Goal: Information Seeking & Learning: Check status

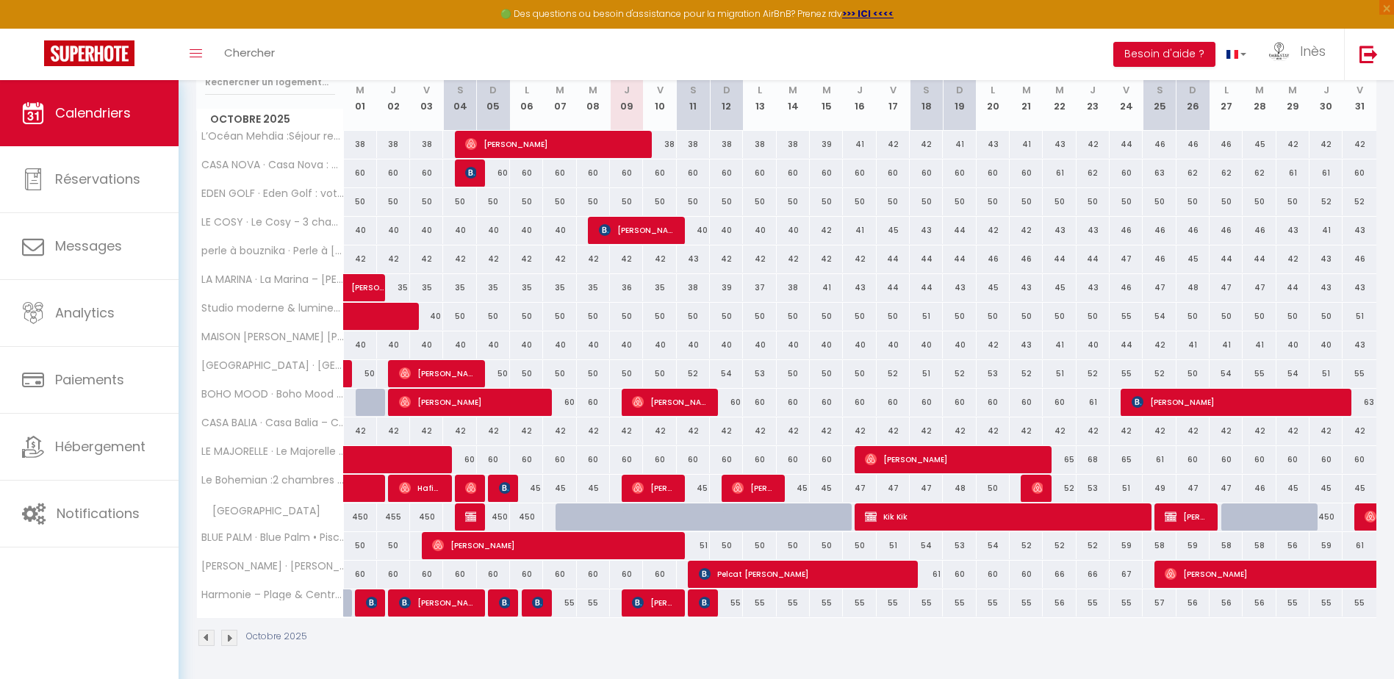
scroll to position [204, 0]
click at [649, 606] on span "[PERSON_NAME]" at bounding box center [654, 603] width 44 height 28
select select "OK"
select select "0"
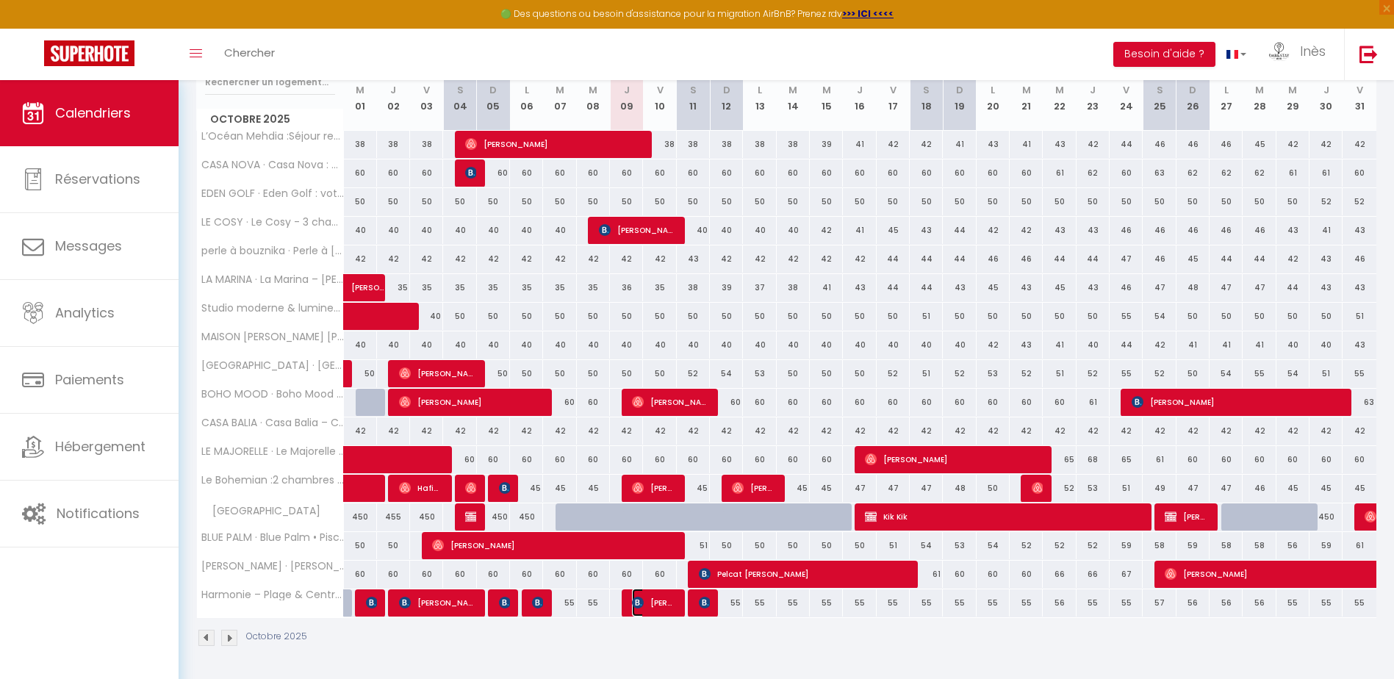
select select "0"
select select "1"
select select
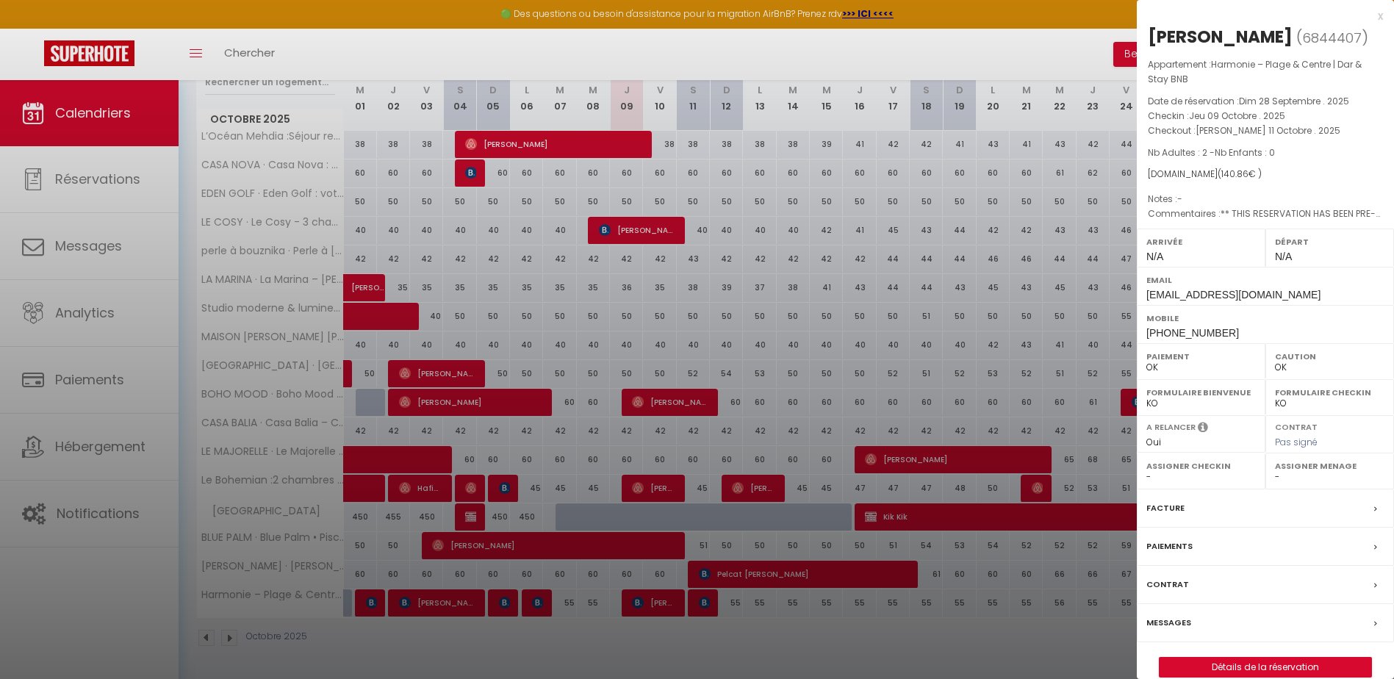
drag, startPoint x: 1146, startPoint y: 37, endPoint x: 1336, endPoint y: 175, distance: 234.6
click at [1336, 175] on div "[PERSON_NAME] ( 6844407 ) Appartement : Harmonie – Plage & Centre | Dar & Stay …" at bounding box center [1265, 351] width 257 height 653
click at [726, 624] on div at bounding box center [697, 339] width 1394 height 679
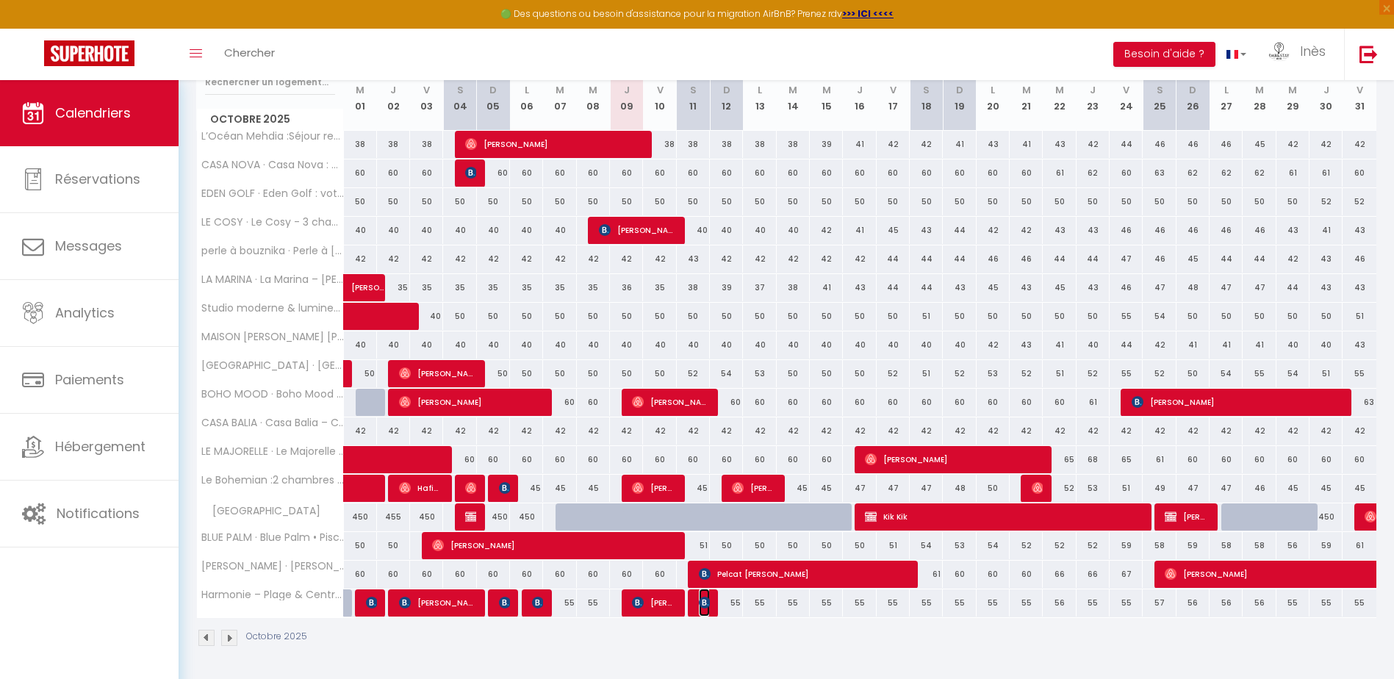
click at [699, 602] on img at bounding box center [705, 603] width 12 height 12
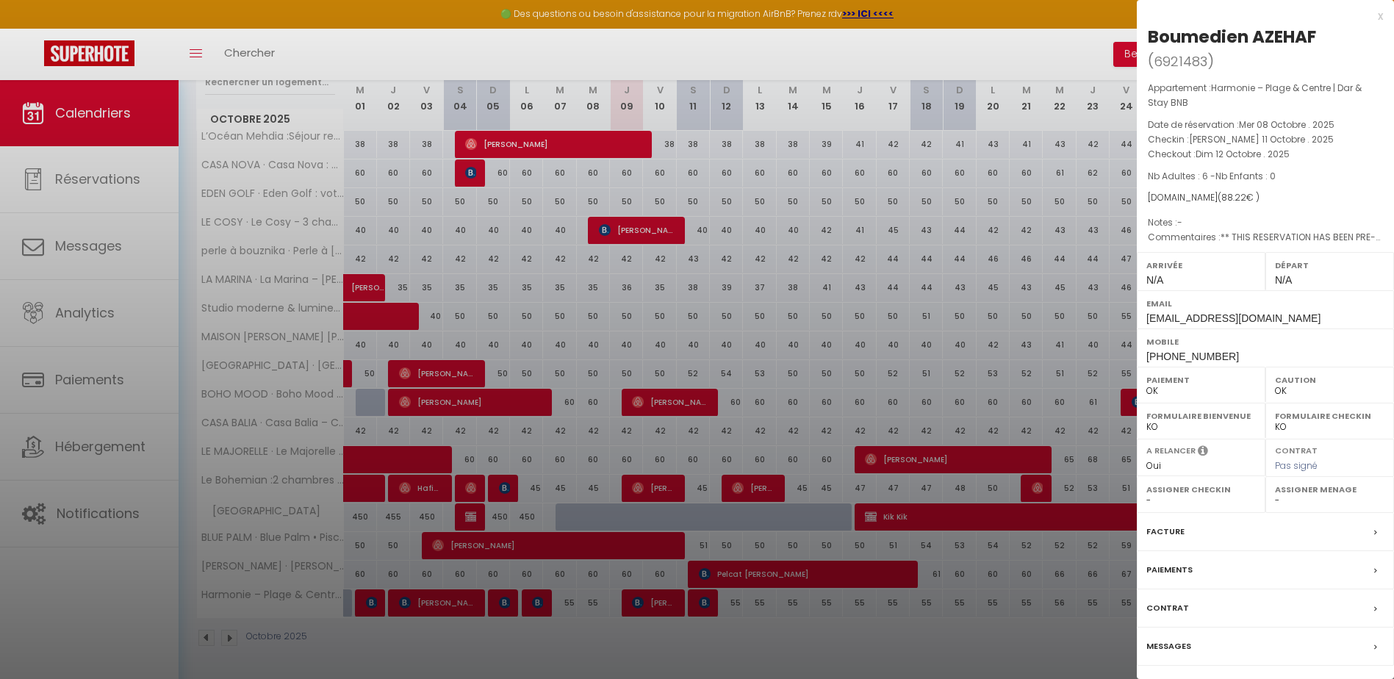
click at [988, 51] on div at bounding box center [697, 339] width 1394 height 679
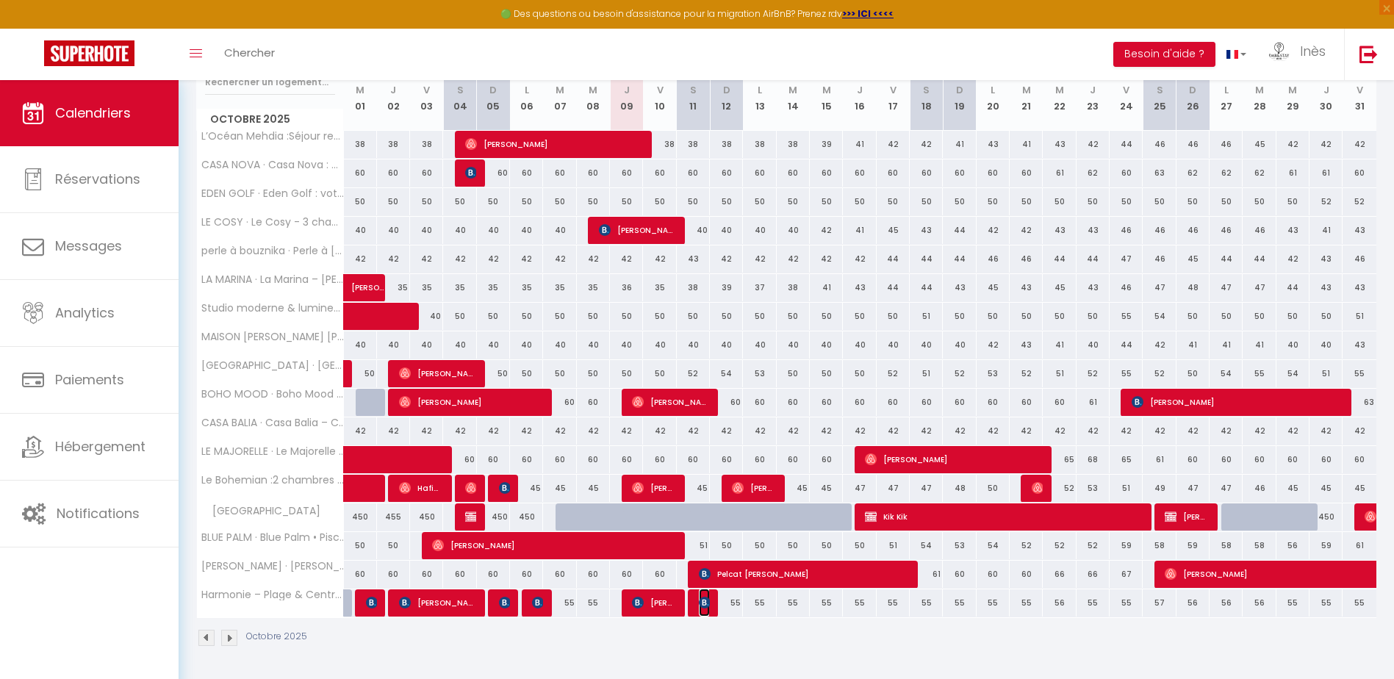
click at [708, 604] on img at bounding box center [705, 603] width 12 height 12
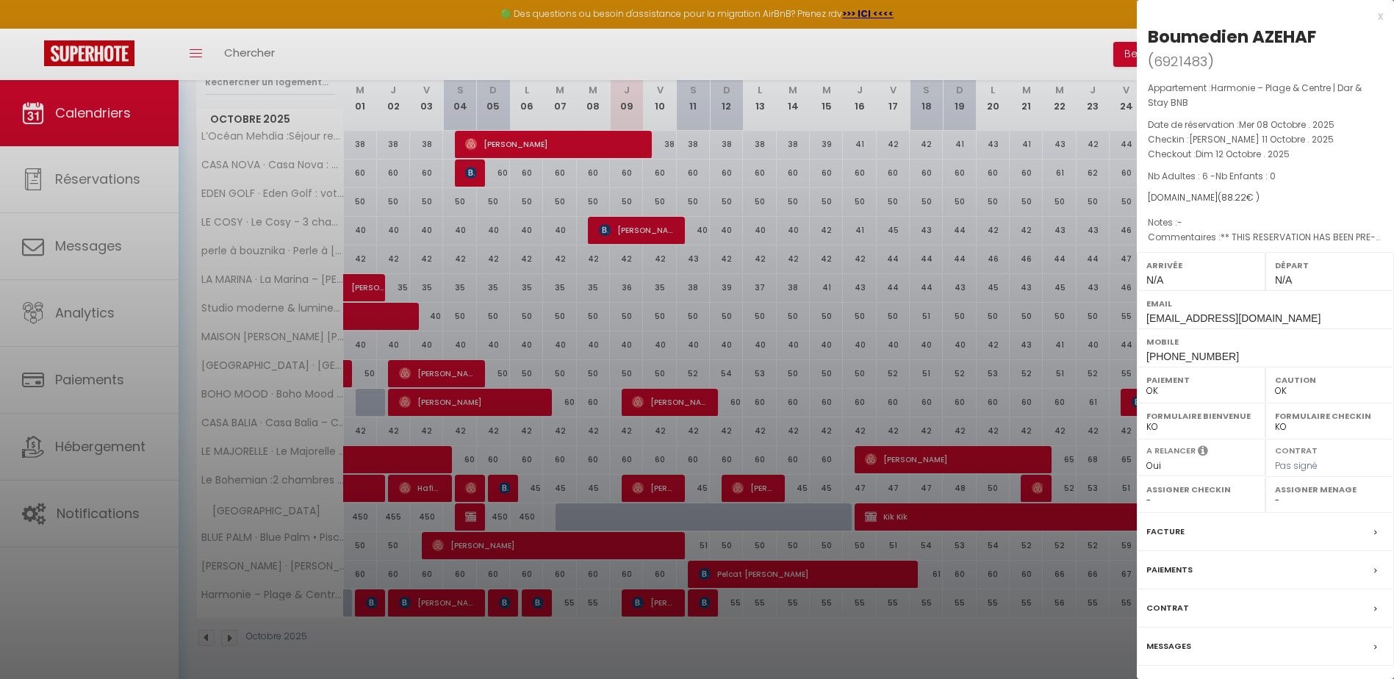
click at [1234, 537] on div "Facture" at bounding box center [1265, 532] width 257 height 38
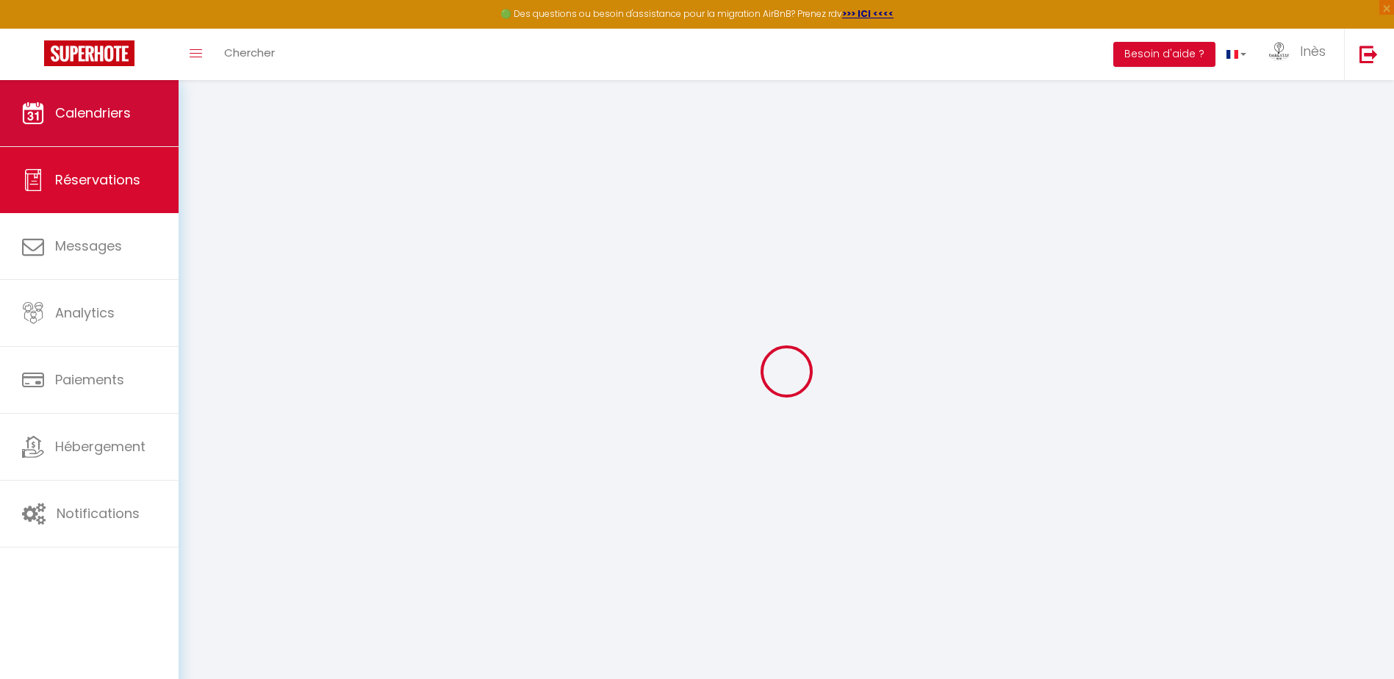
select select
checkbox input "false"
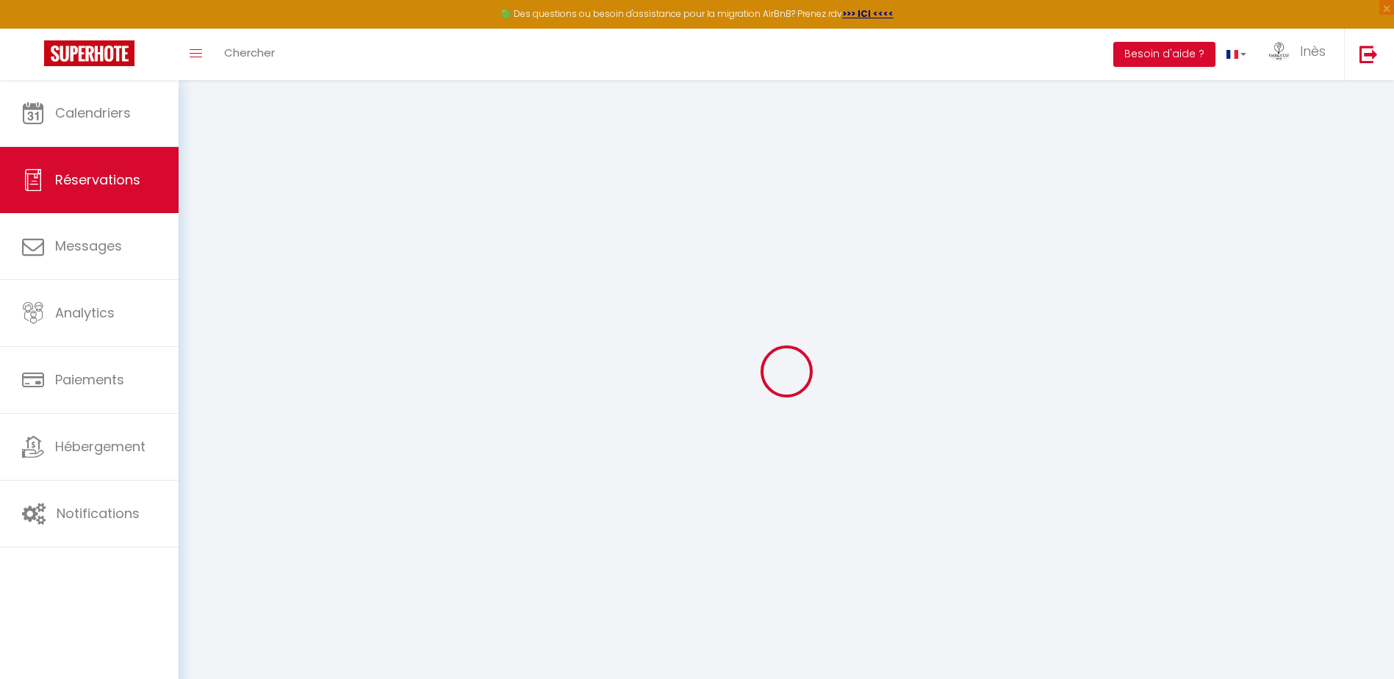
select select
checkbox input "false"
type textarea "** THIS RESERVATION HAS BEEN PRE-PAID ** BOOKING NOTE : Payment charge is EUR 1…"
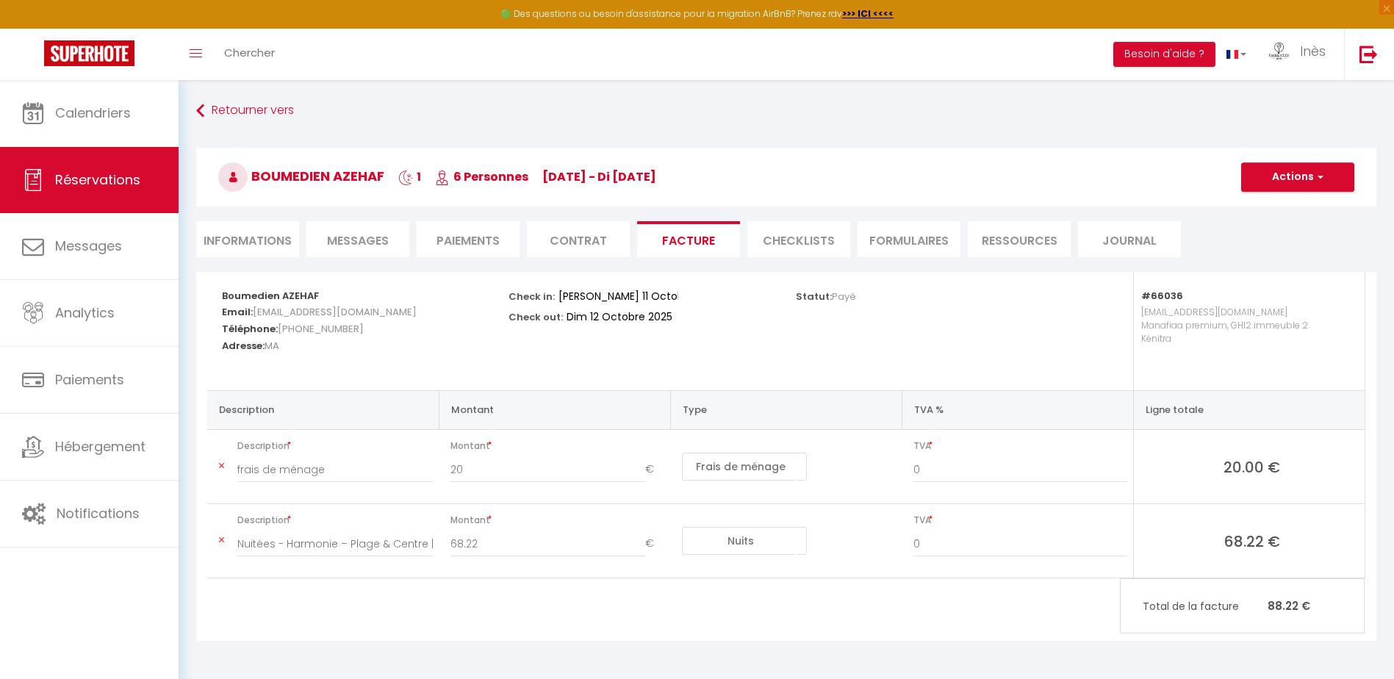
click at [253, 237] on li "Informations" at bounding box center [247, 239] width 103 height 36
select select
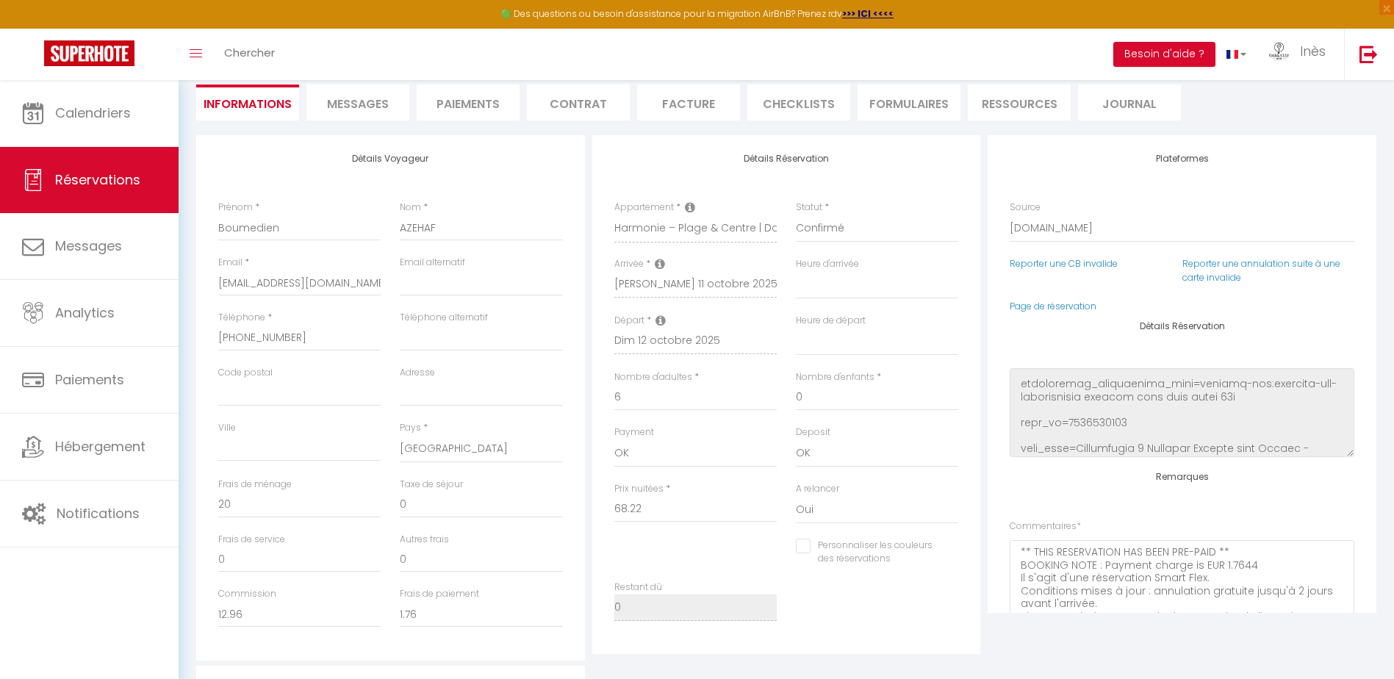
scroll to position [73, 0]
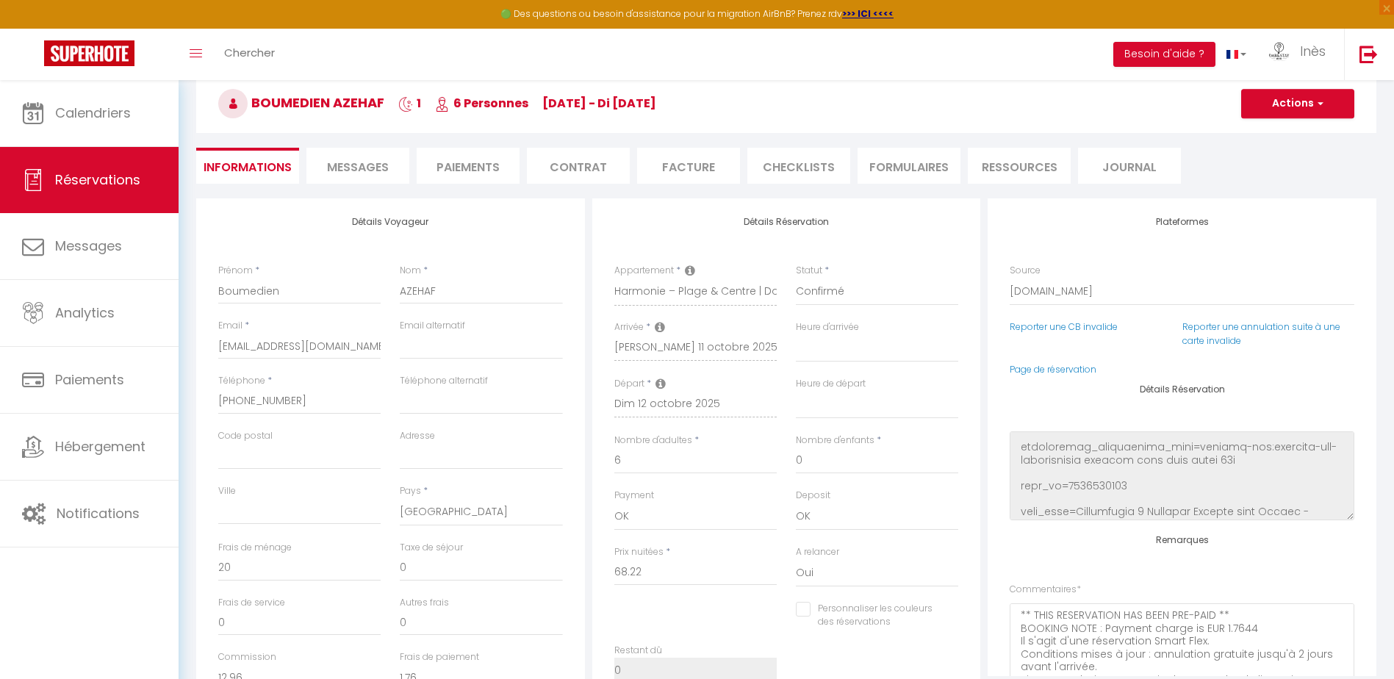
click at [370, 172] on span "Messages" at bounding box center [358, 167] width 62 height 17
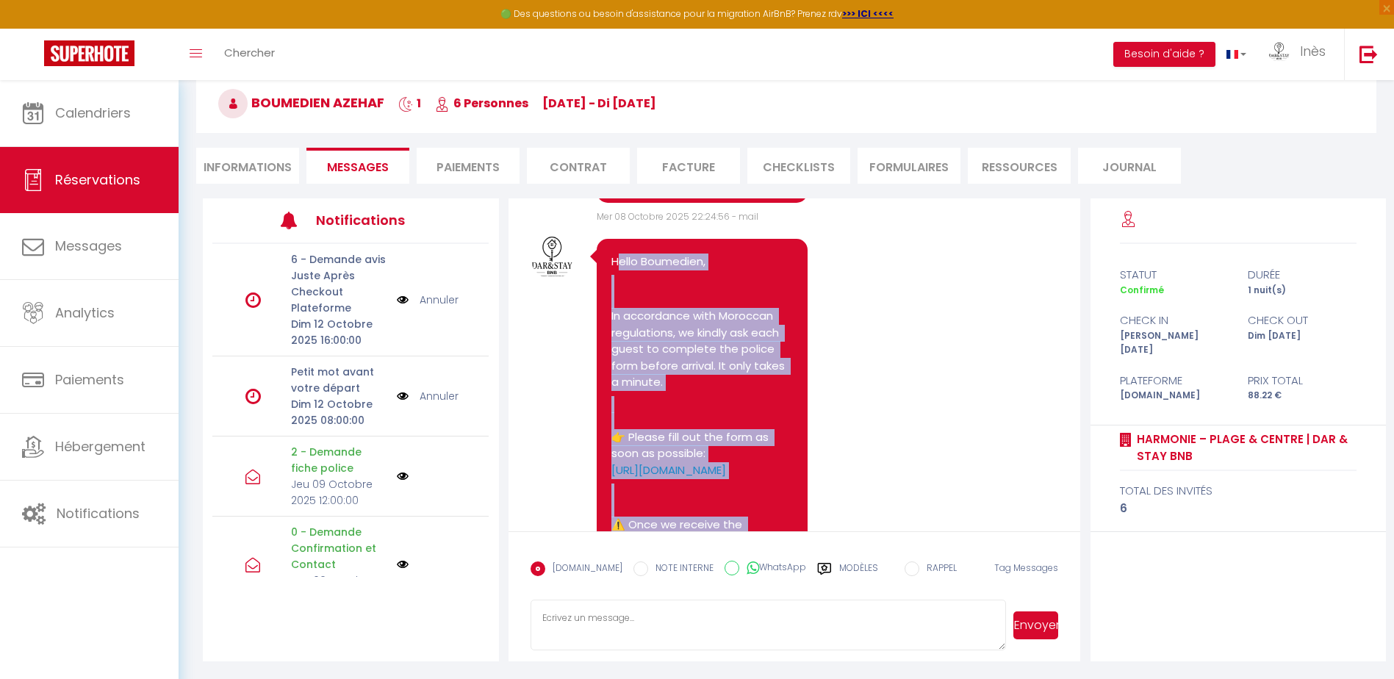
scroll to position [279, 0]
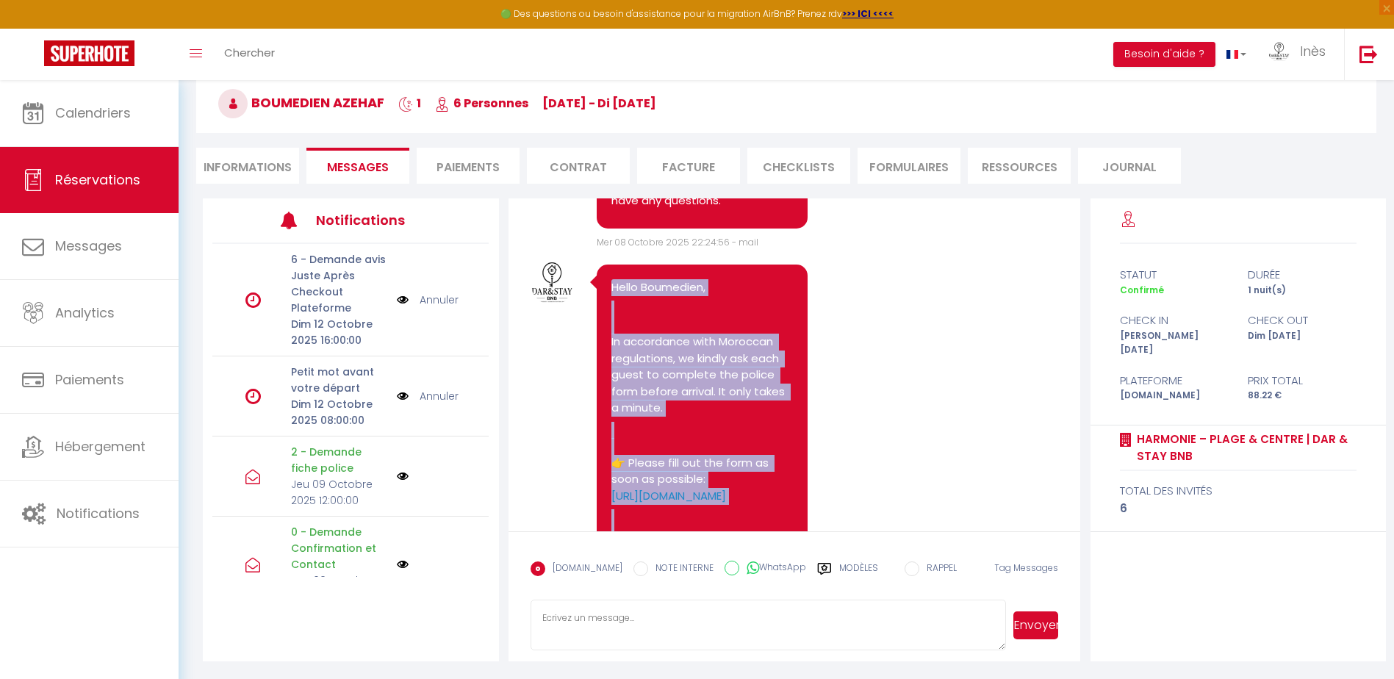
drag, startPoint x: 700, startPoint y: 432, endPoint x: 607, endPoint y: 320, distance: 145.6
click at [607, 320] on div "Hello Boumedien, In accordance with Moroccan regulations, we kindly ask each gu…" at bounding box center [703, 493] width 212 height 457
drag, startPoint x: 607, startPoint y: 320, endPoint x: 616, endPoint y: 329, distance: 12.0
click at [616, 296] on p "Hello Boumedien," at bounding box center [702, 287] width 182 height 17
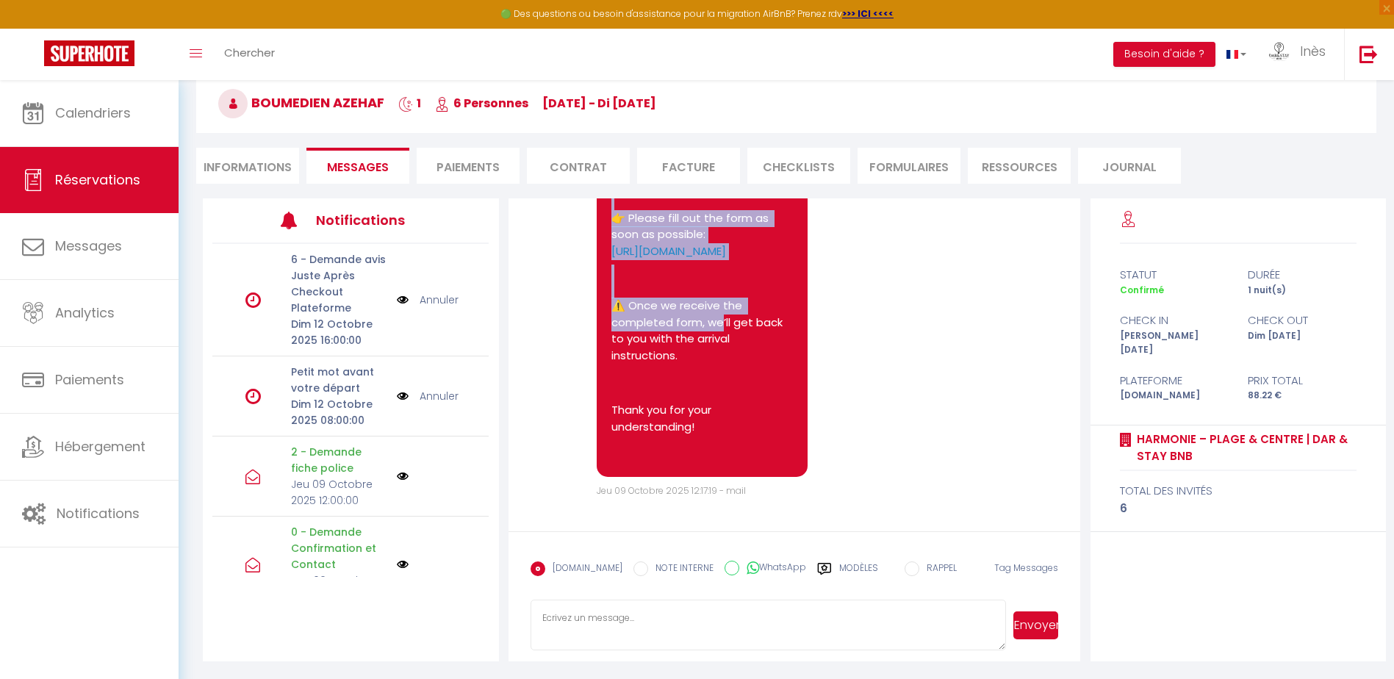
scroll to position [573, 0]
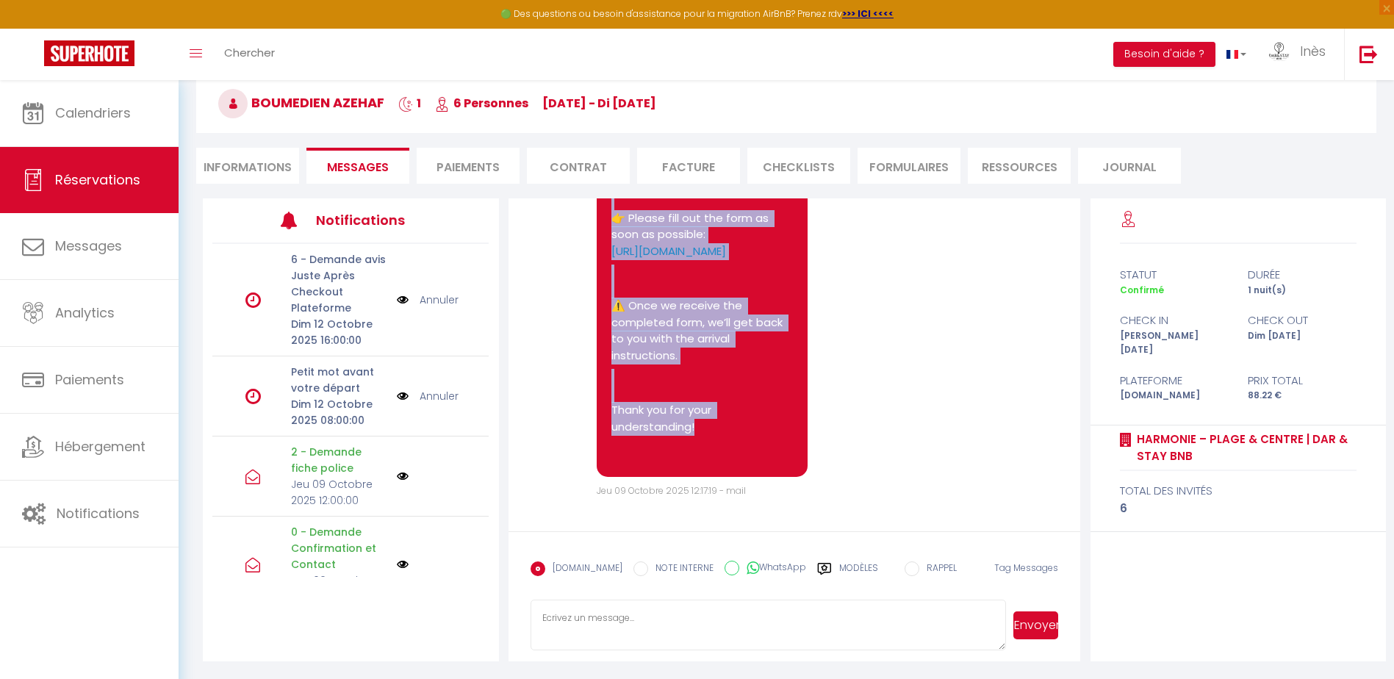
drag, startPoint x: 600, startPoint y: 317, endPoint x: 729, endPoint y: 421, distance: 165.2
click at [729, 421] on div "Hello Boumedien, In accordance with Moroccan regulations, we kindly ask each gu…" at bounding box center [703, 248] width 212 height 457
drag, startPoint x: 729, startPoint y: 421, endPoint x: 657, endPoint y: 256, distance: 180.4
click at [657, 256] on p "👉 Please fill out the form as soon as possible: [URL][DOMAIN_NAME]" at bounding box center [702, 235] width 182 height 50
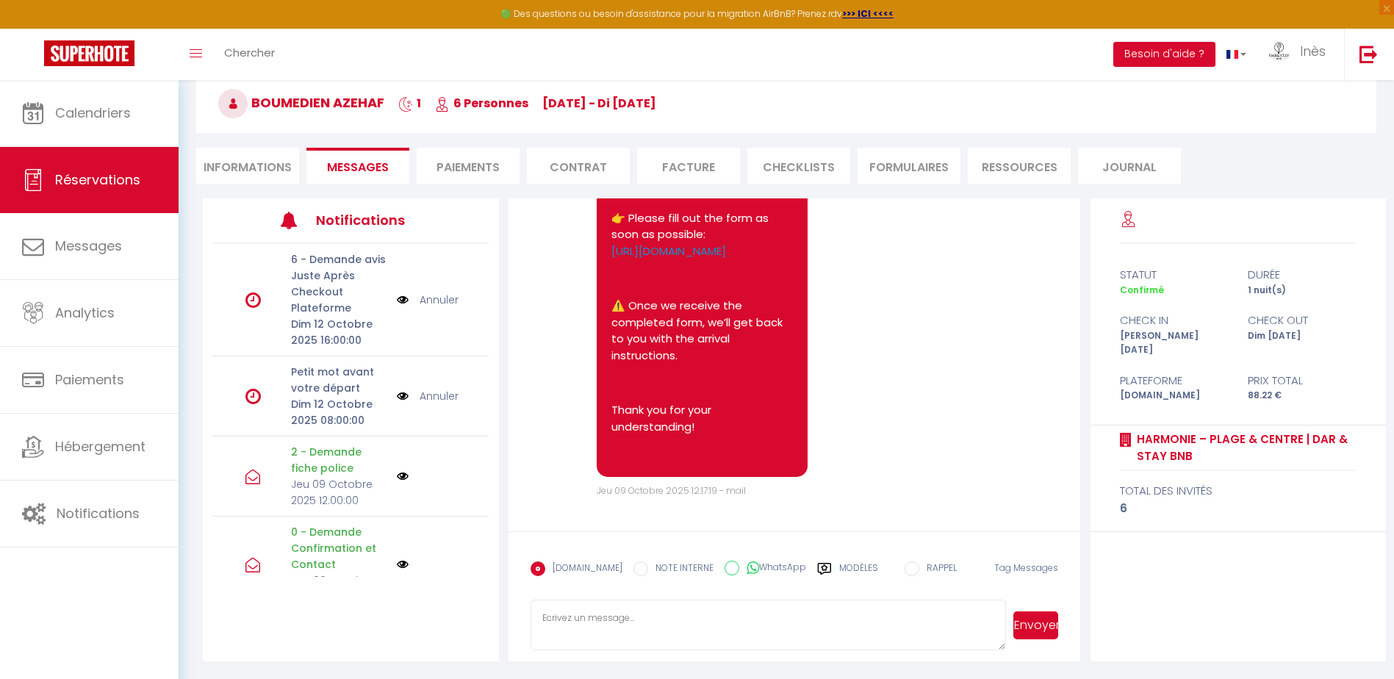
drag, startPoint x: 625, startPoint y: 254, endPoint x: 607, endPoint y: 230, distance: 30.0
click at [607, 230] on div "Hello Boumedien, In accordance with Moroccan regulations, we kindly ask each gu…" at bounding box center [703, 248] width 212 height 457
drag, startPoint x: 607, startPoint y: 230, endPoint x: 667, endPoint y: 256, distance: 65.5
click at [667, 256] on p "👉 Please fill out the form as soon as possible: [URL][DOMAIN_NAME]" at bounding box center [702, 235] width 182 height 50
drag, startPoint x: 620, startPoint y: 254, endPoint x: 606, endPoint y: 240, distance: 19.7
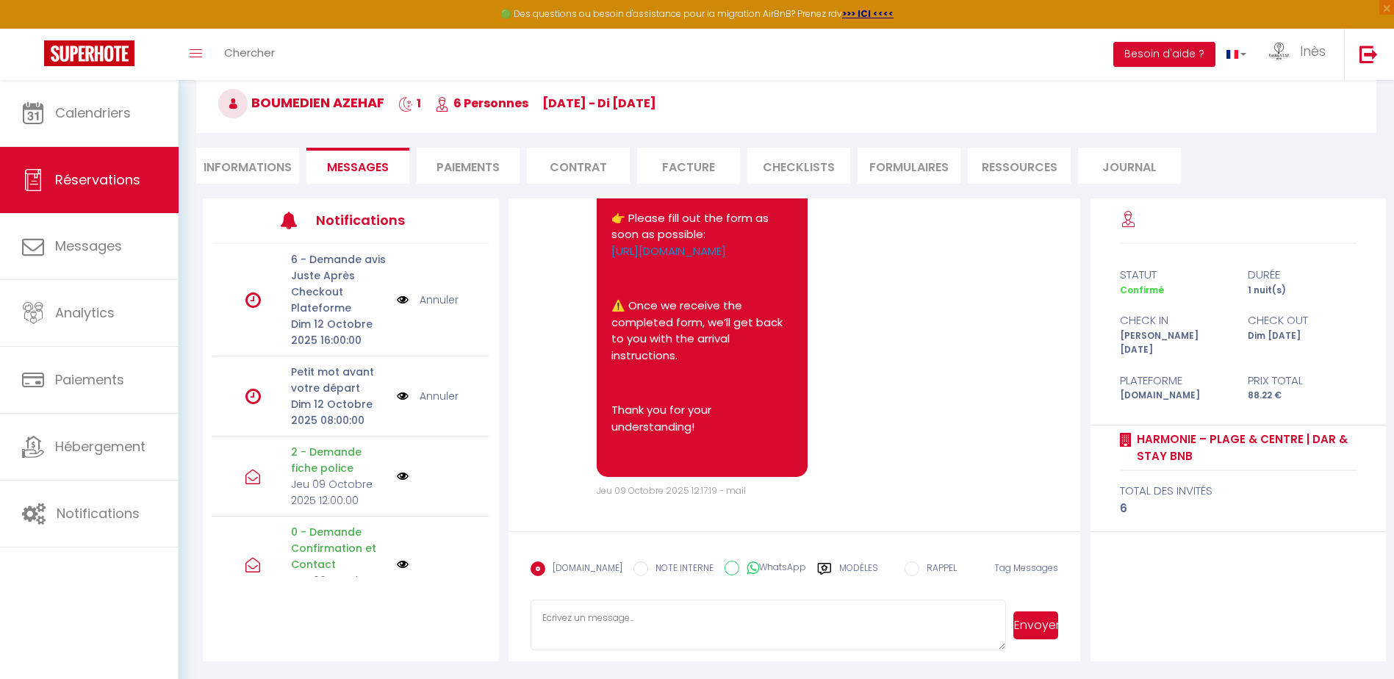
click at [606, 240] on div "Hello Boumedien, In accordance with Moroccan regulations, we kindly ask each gu…" at bounding box center [703, 248] width 212 height 457
drag, startPoint x: 606, startPoint y: 240, endPoint x: 692, endPoint y: 258, distance: 87.8
click at [694, 257] on p "👉 Please fill out the form as soon as possible: [URL][DOMAIN_NAME]" at bounding box center [702, 235] width 182 height 50
click at [688, 259] on p "👉 Please fill out the form as soon as possible: [URL][DOMAIN_NAME]" at bounding box center [702, 235] width 182 height 50
click at [664, 254] on p "👉 Please fill out the form as soon as possible: [URL][DOMAIN_NAME]" at bounding box center [702, 235] width 182 height 50
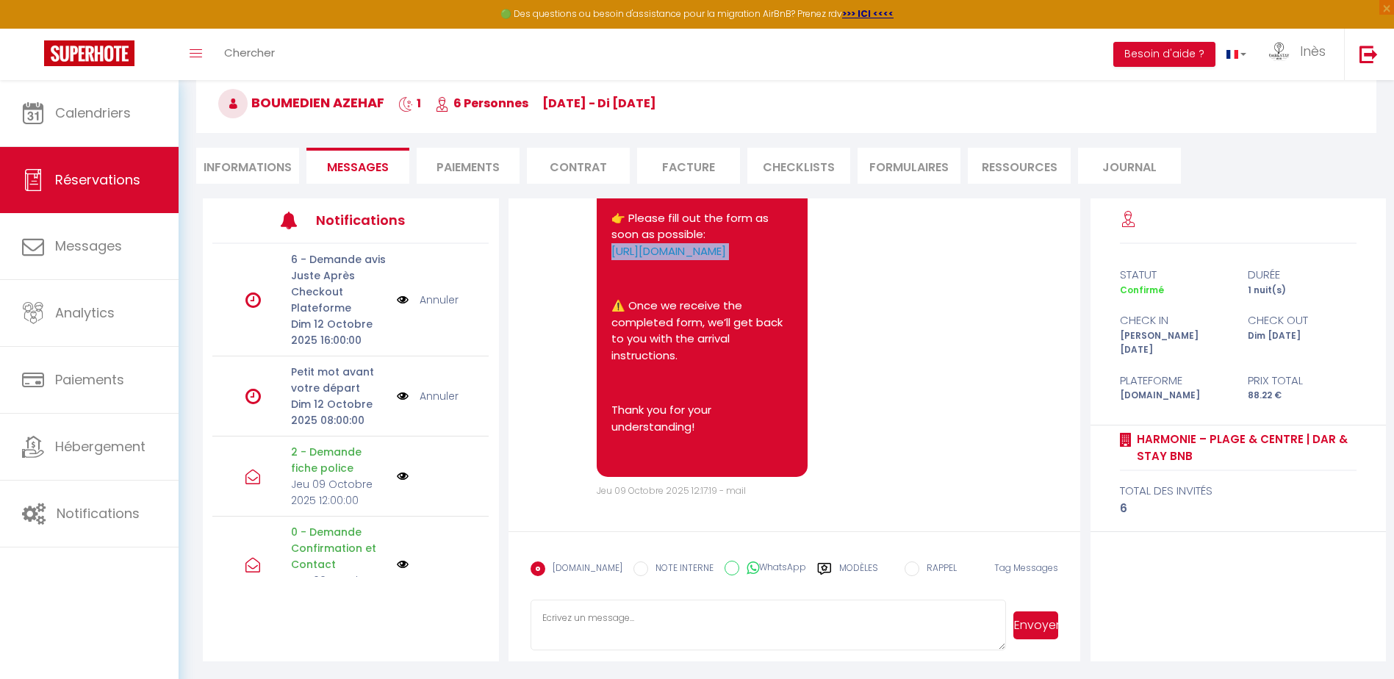
drag, startPoint x: 665, startPoint y: 264, endPoint x: 608, endPoint y: 231, distance: 65.5
click at [608, 231] on div "Hello Boumedien, In accordance with Moroccan regulations, we kindly ask each gu…" at bounding box center [703, 248] width 212 height 457
drag, startPoint x: 608, startPoint y: 231, endPoint x: 620, endPoint y: 234, distance: 12.1
copy link "[URL][DOMAIN_NAME]"
click at [16, 602] on div "Calendriers Réservations Messages Analytics Paiements Hébergement Notifications" at bounding box center [89, 395] width 179 height 631
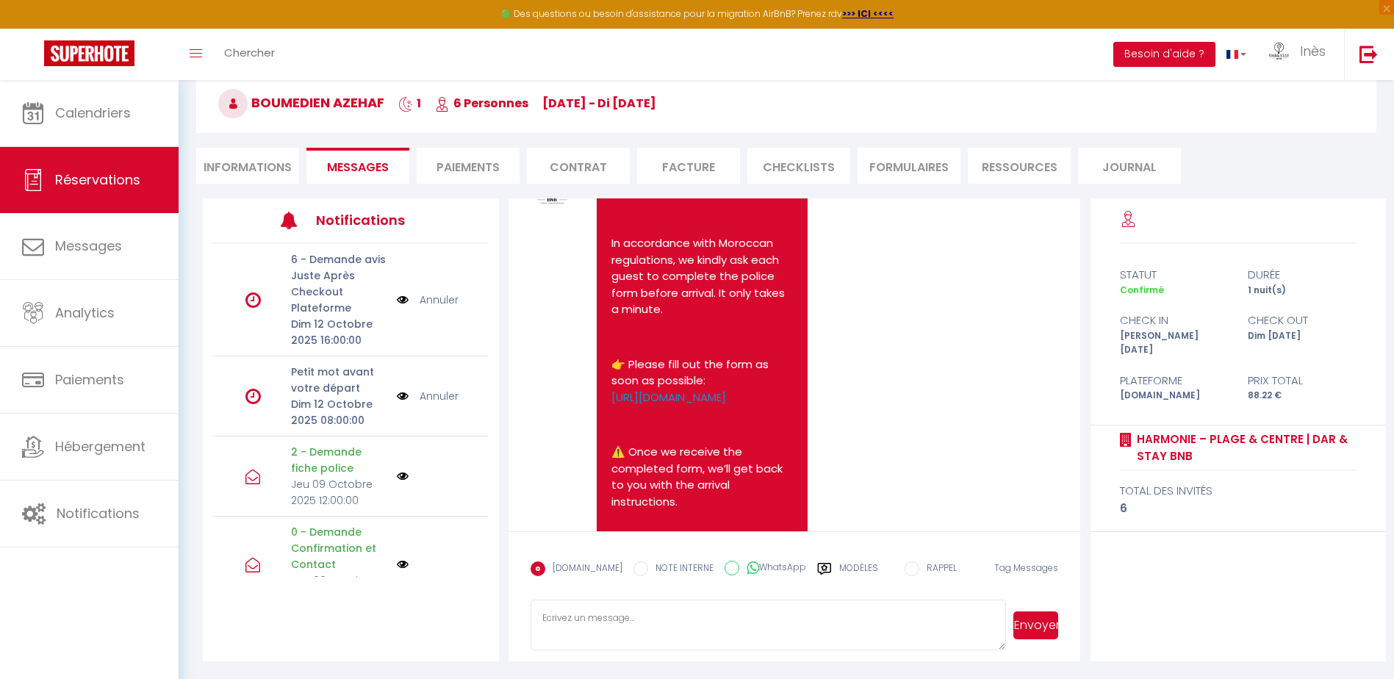
scroll to position [500, 0]
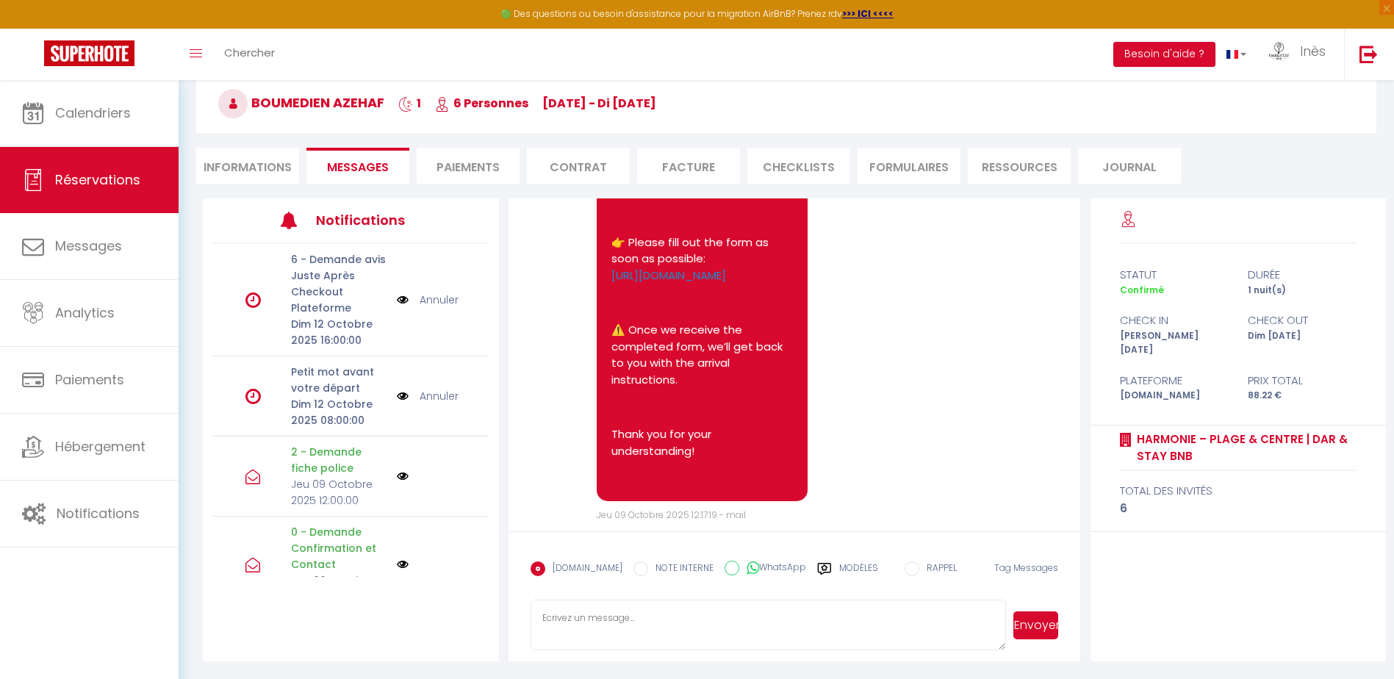
click at [678, 337] on pre "Hello Boumedien, In accordance with Moroccan regulations, we kindly ask each gu…" at bounding box center [702, 273] width 182 height 428
drag, startPoint x: 647, startPoint y: 345, endPoint x: 609, endPoint y: 312, distance: 51.0
click at [609, 312] on div "Hello Boumedien, In accordance with Moroccan regulations, we kindly ask each gu…" at bounding box center [703, 272] width 212 height 457
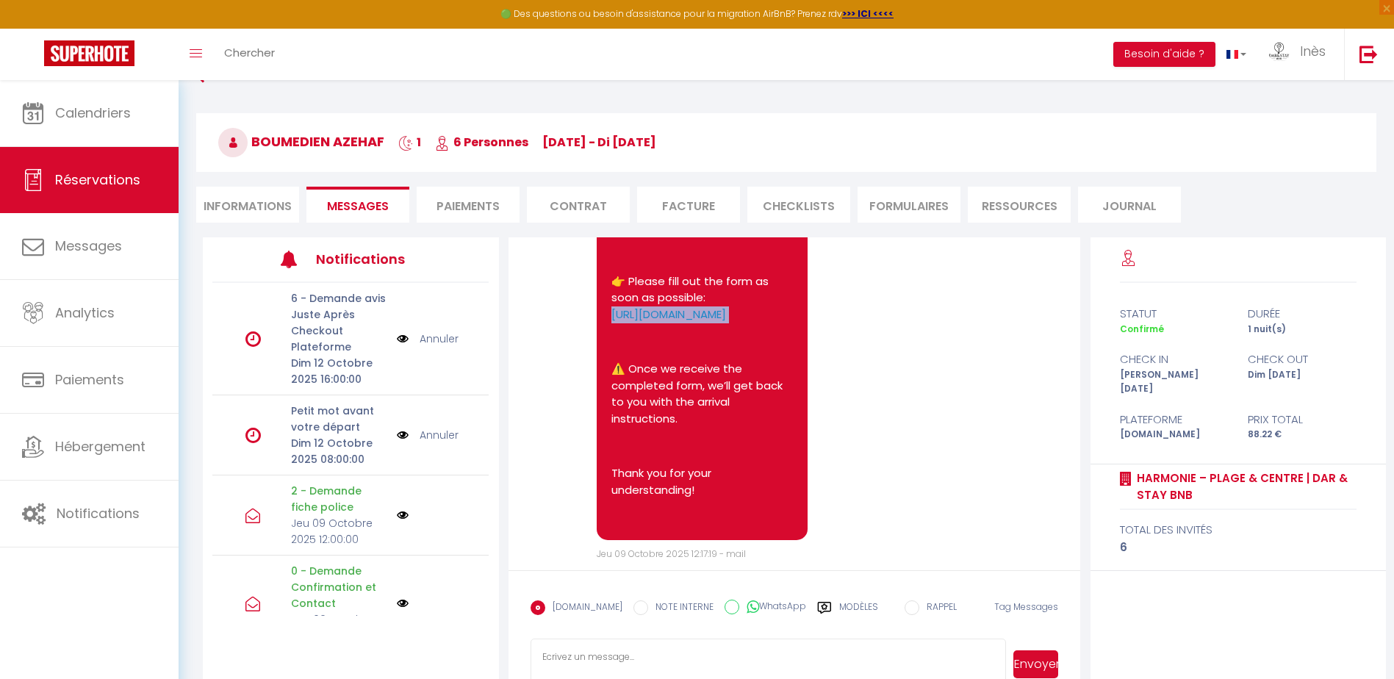
scroll to position [0, 0]
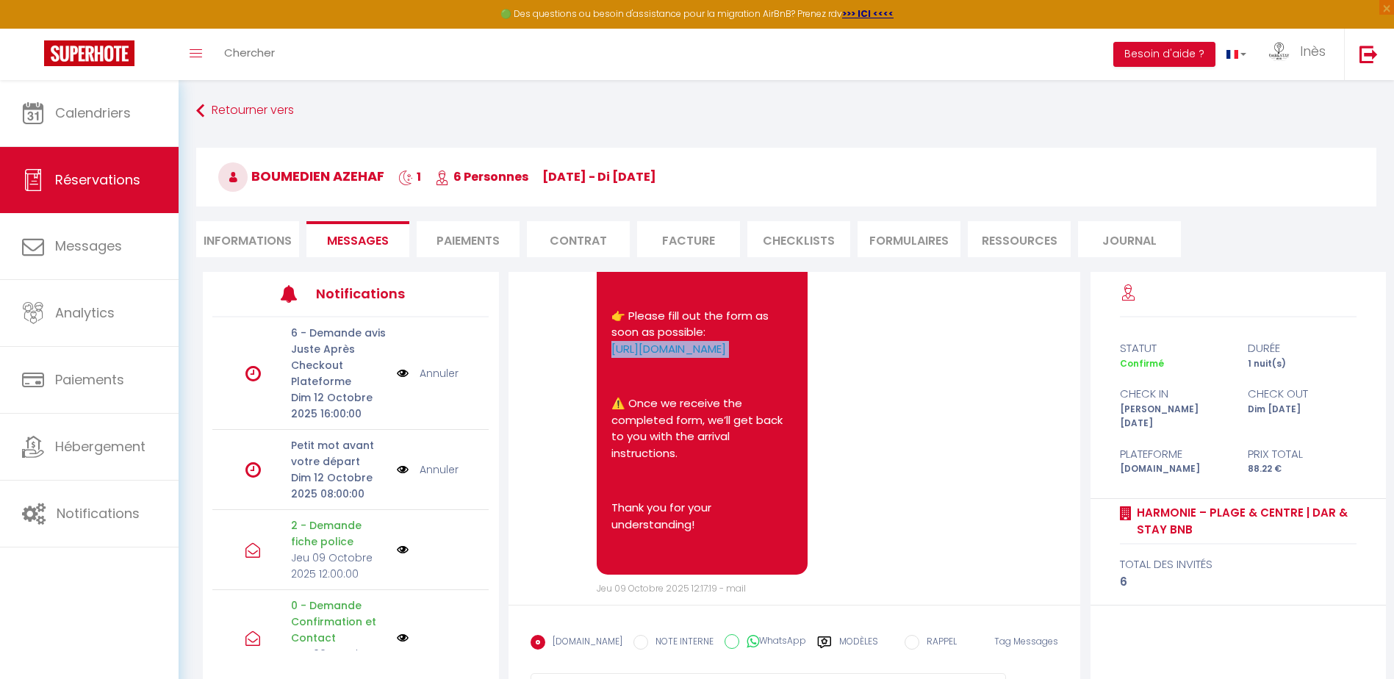
click at [680, 413] on pre "Hello Boumedien, In accordance with Moroccan regulations, we kindly ask each gu…" at bounding box center [702, 346] width 182 height 428
drag, startPoint x: 660, startPoint y: 398, endPoint x: 600, endPoint y: 382, distance: 61.7
click at [600, 382] on div "Hello Boumedien, In accordance with Moroccan regulations, we kindly ask each gu…" at bounding box center [703, 346] width 212 height 457
drag, startPoint x: 600, startPoint y: 382, endPoint x: 679, endPoint y: 459, distance: 110.2
click at [678, 459] on p "⚠️ Once we receive the completed form, we’ll get back to you with the arrival i…" at bounding box center [702, 428] width 182 height 66
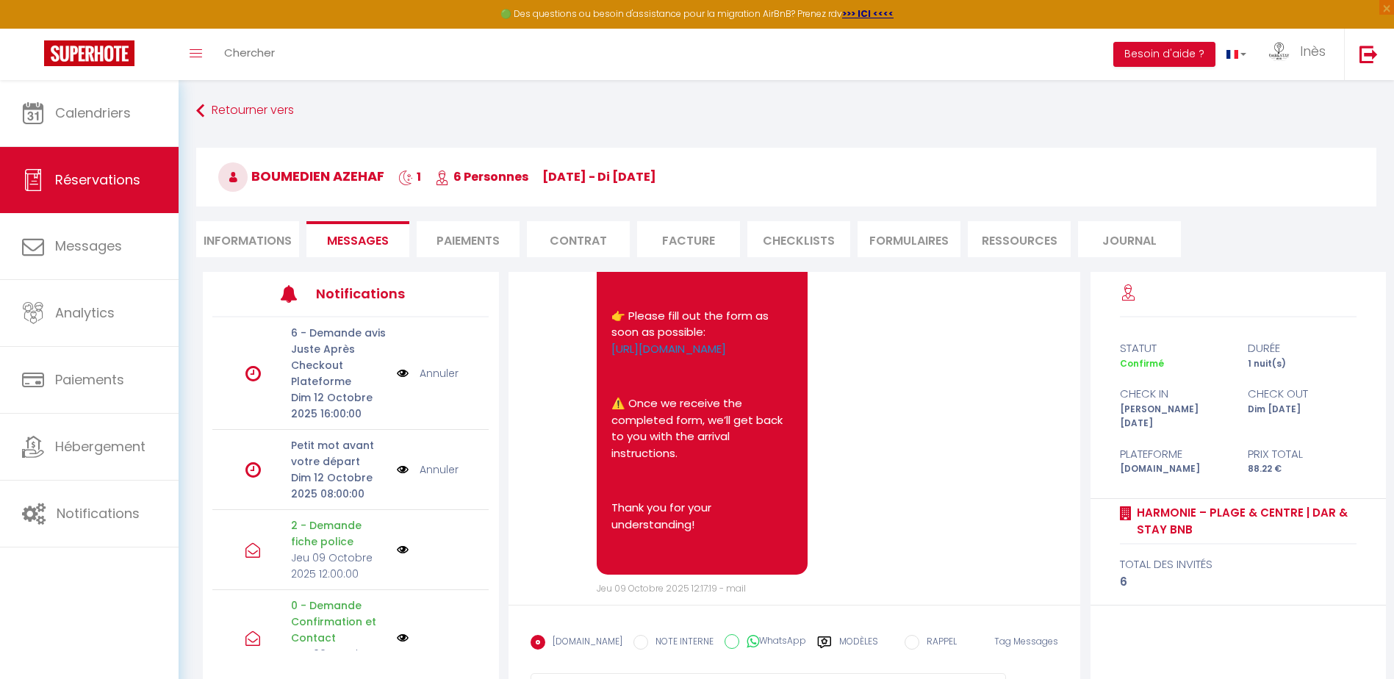
click at [1199, 154] on h3 "Boumedien AZEHAF 1 6 Personnes [DATE] - di [DATE]" at bounding box center [786, 177] width 1180 height 59
click at [193, 110] on div "Retourner vers Boumedien AZEHAF 1 6 Personnes [DATE] - di [DATE] Actions Enregi…" at bounding box center [786, 185] width 1199 height 174
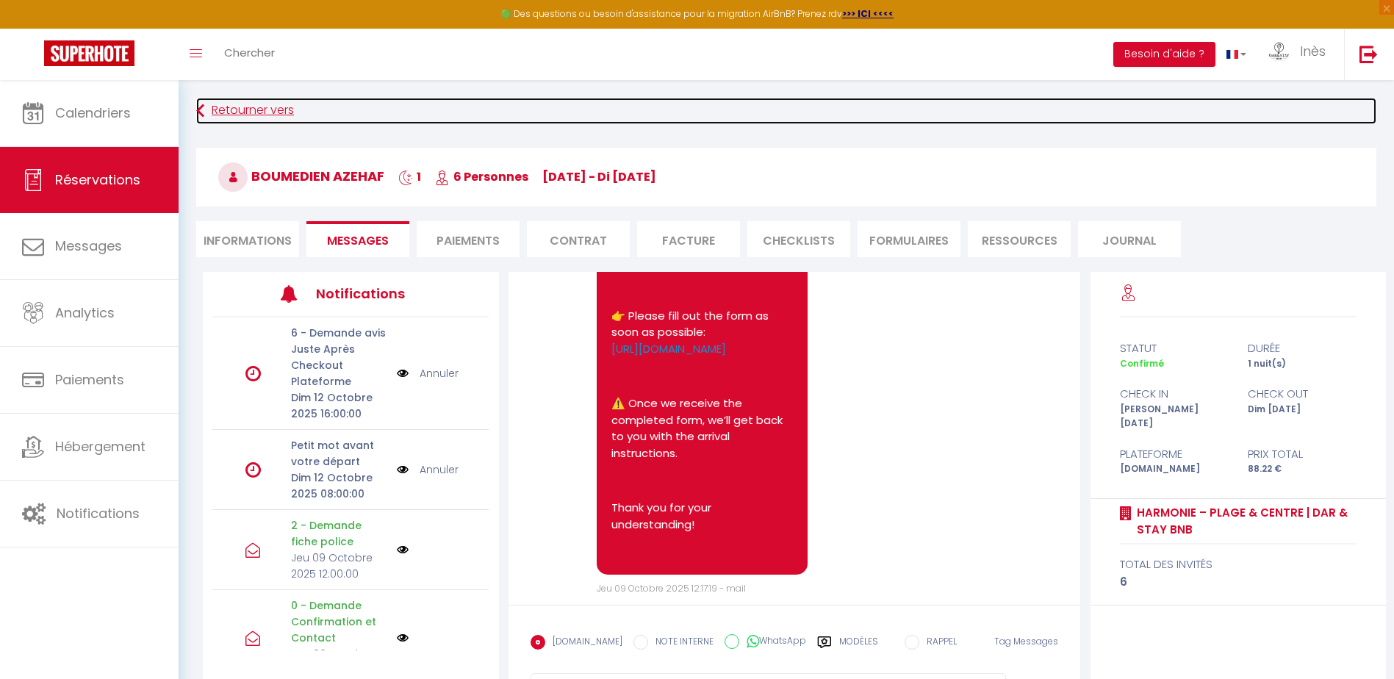
click at [201, 110] on icon at bounding box center [200, 111] width 8 height 26
select select
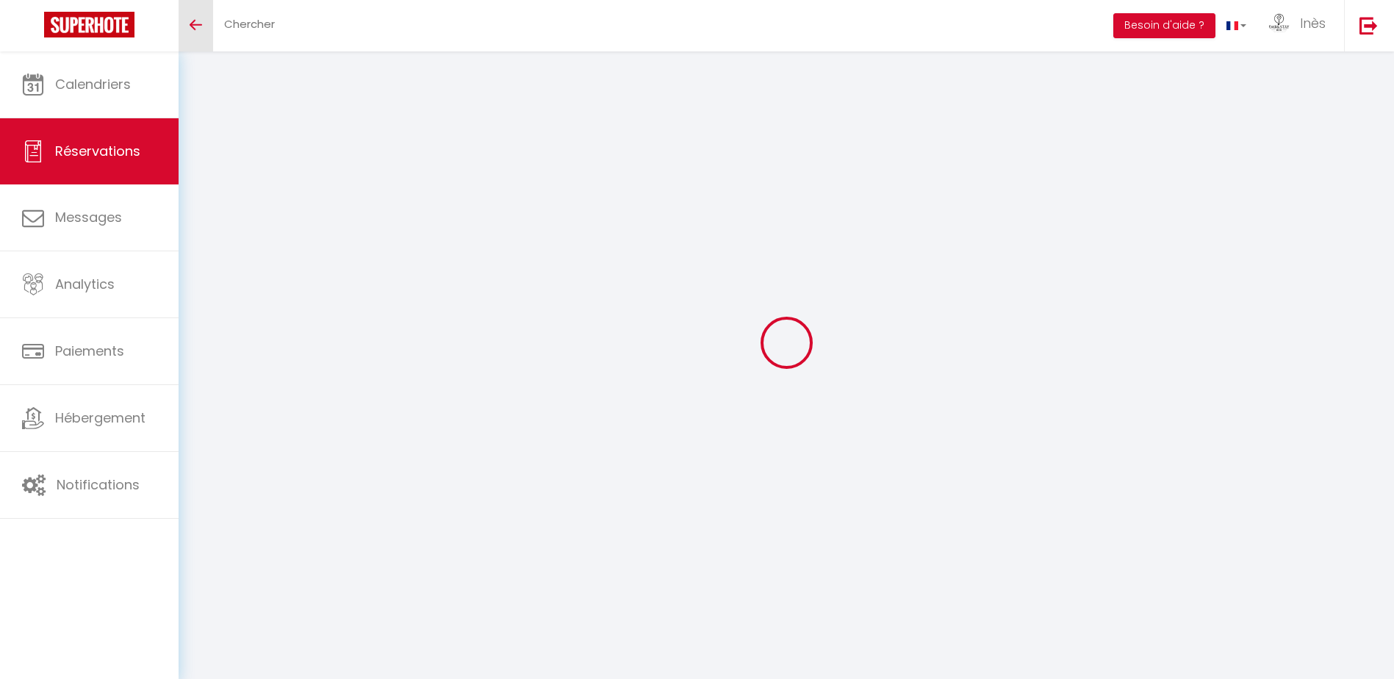
click at [208, 35] on link "Toggle menubar" at bounding box center [196, 25] width 35 height 51
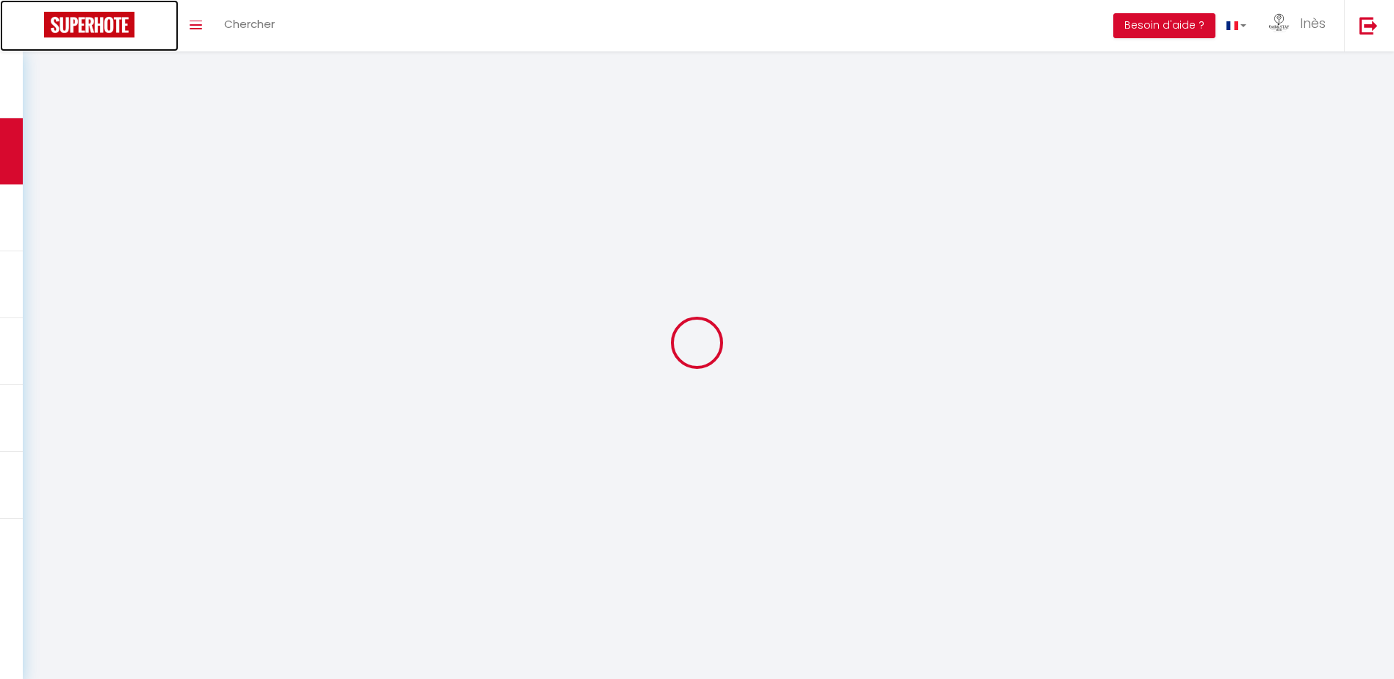
click at [115, 30] on img at bounding box center [89, 25] width 90 height 26
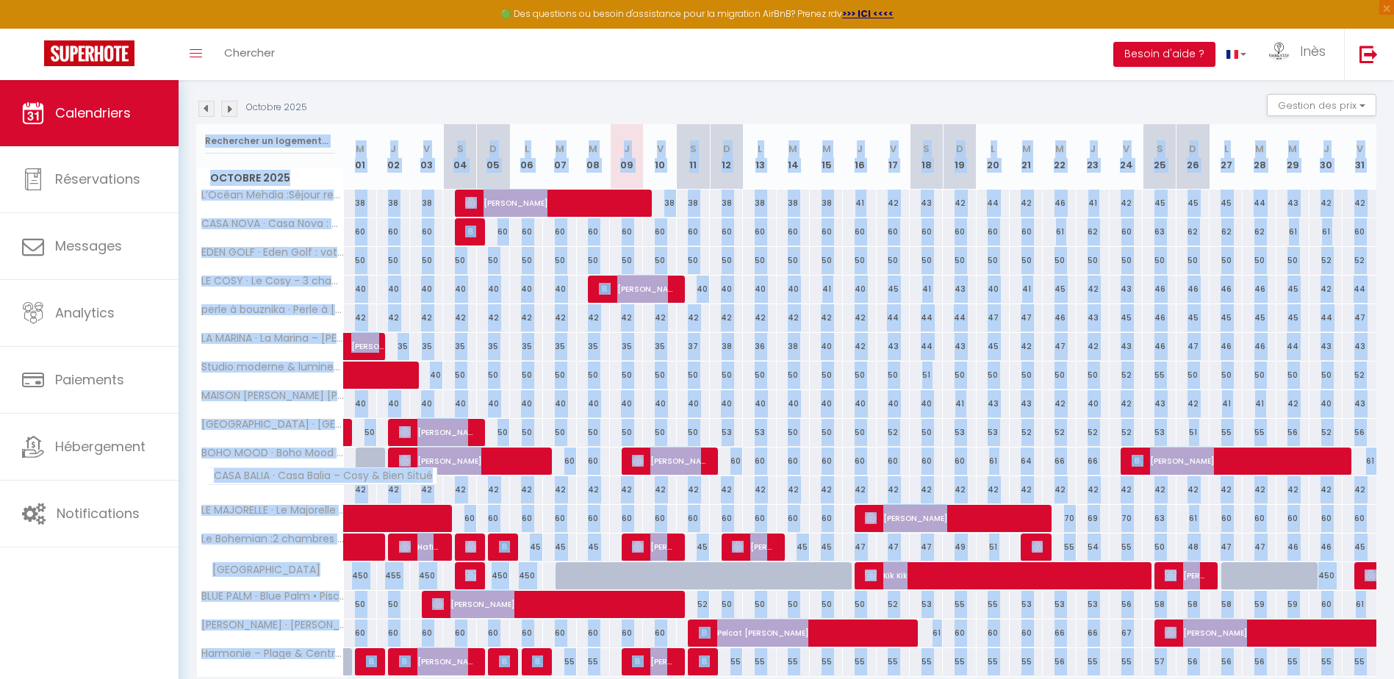
scroll to position [204, 0]
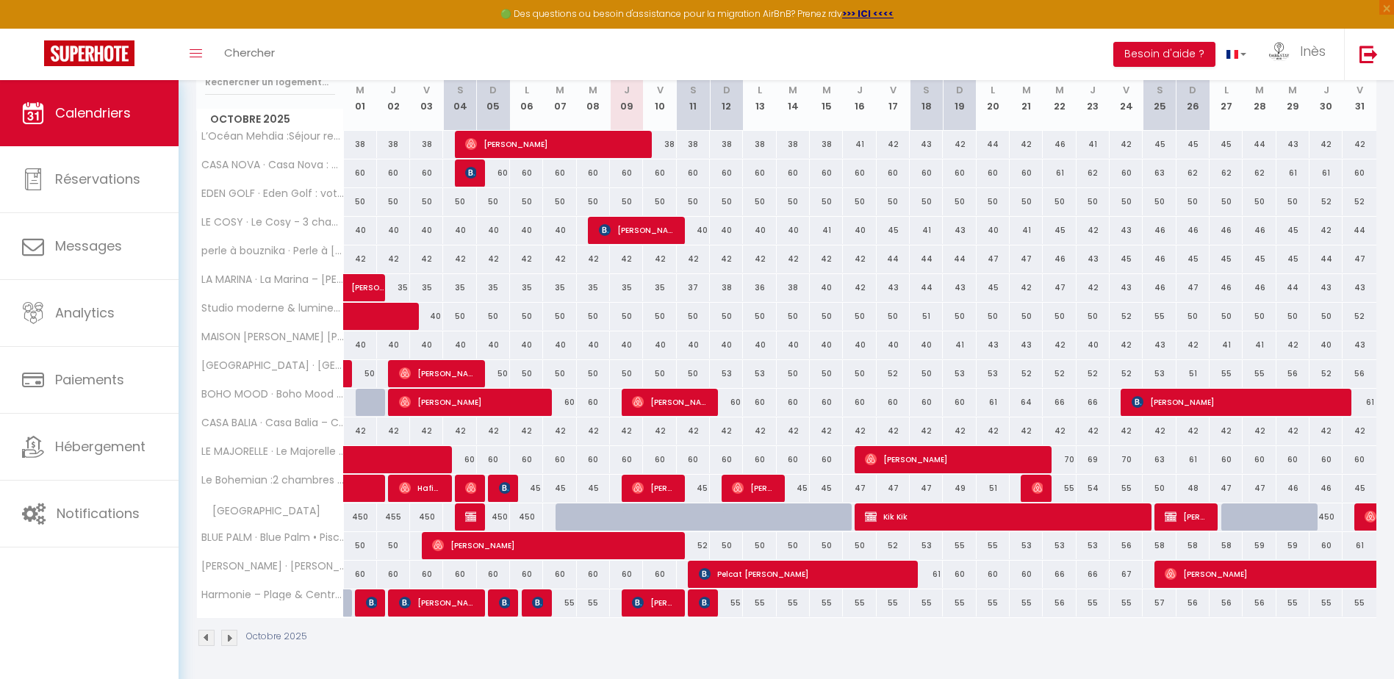
drag, startPoint x: 708, startPoint y: 628, endPoint x: 324, endPoint y: 656, distance: 384.6
click at [324, 656] on div "Octobre 2025" at bounding box center [786, 639] width 1180 height 43
drag, startPoint x: 373, startPoint y: 653, endPoint x: 387, endPoint y: 643, distance: 16.9
click at [387, 643] on div "Octobre 2025" at bounding box center [786, 639] width 1180 height 43
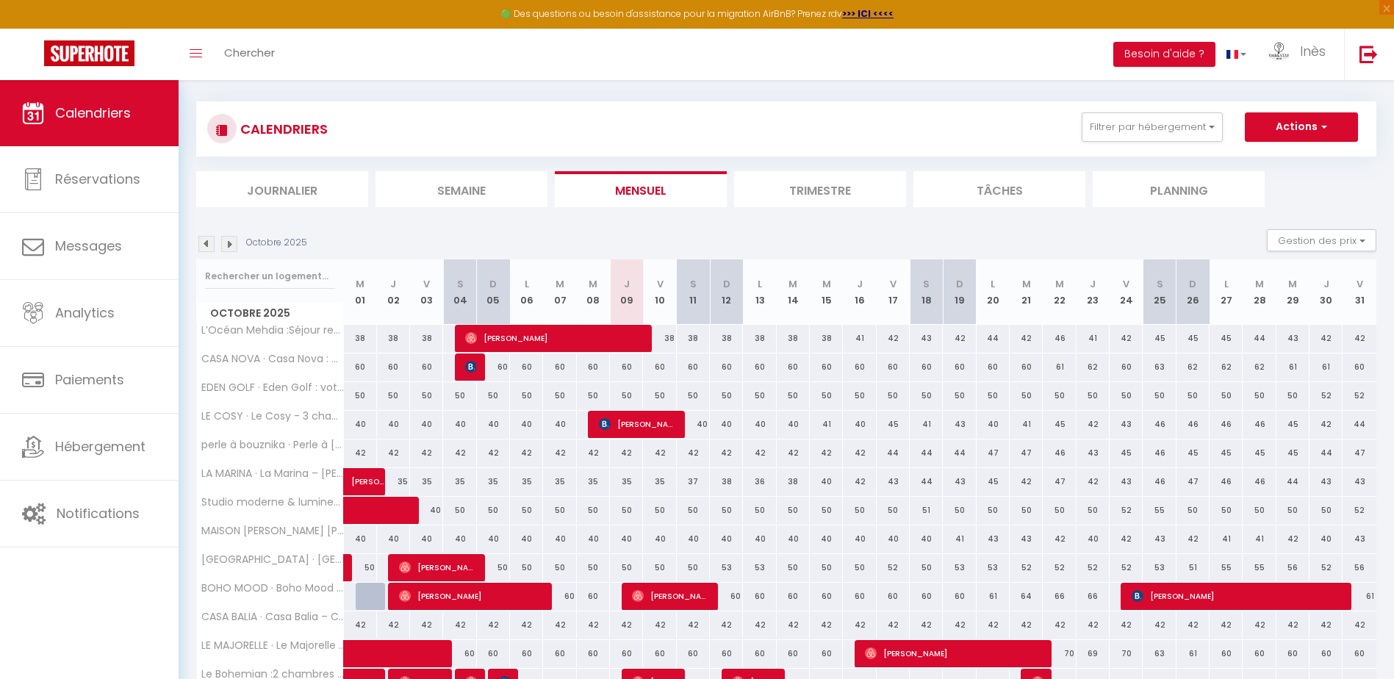
scroll to position [0, 0]
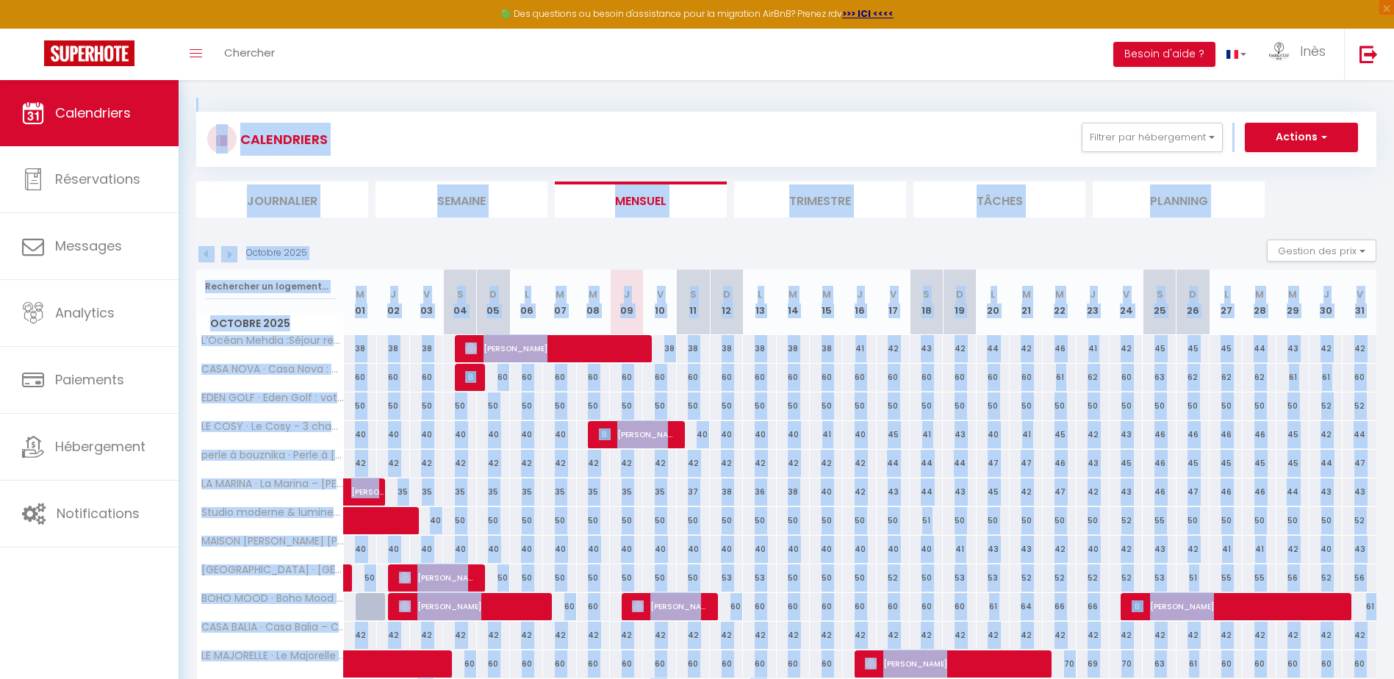
drag, startPoint x: 392, startPoint y: 650, endPoint x: 193, endPoint y: 85, distance: 599.2
click at [193, 85] on div "CALENDRIERS Filtrer par hébergement Tous L’Océan Mehdia :Séjour reposant à 100m…" at bounding box center [787, 481] width 1216 height 803
click at [209, 82] on div "CALENDRIERS Filtrer par hébergement Tous L’Océan Mehdia :Séjour reposant à 100m…" at bounding box center [787, 481] width 1216 height 803
click at [187, 102] on div "CALENDRIERS Filtrer par hébergement Tous L’Océan Mehdia :Séjour reposant à 100m…" at bounding box center [787, 481] width 1216 height 803
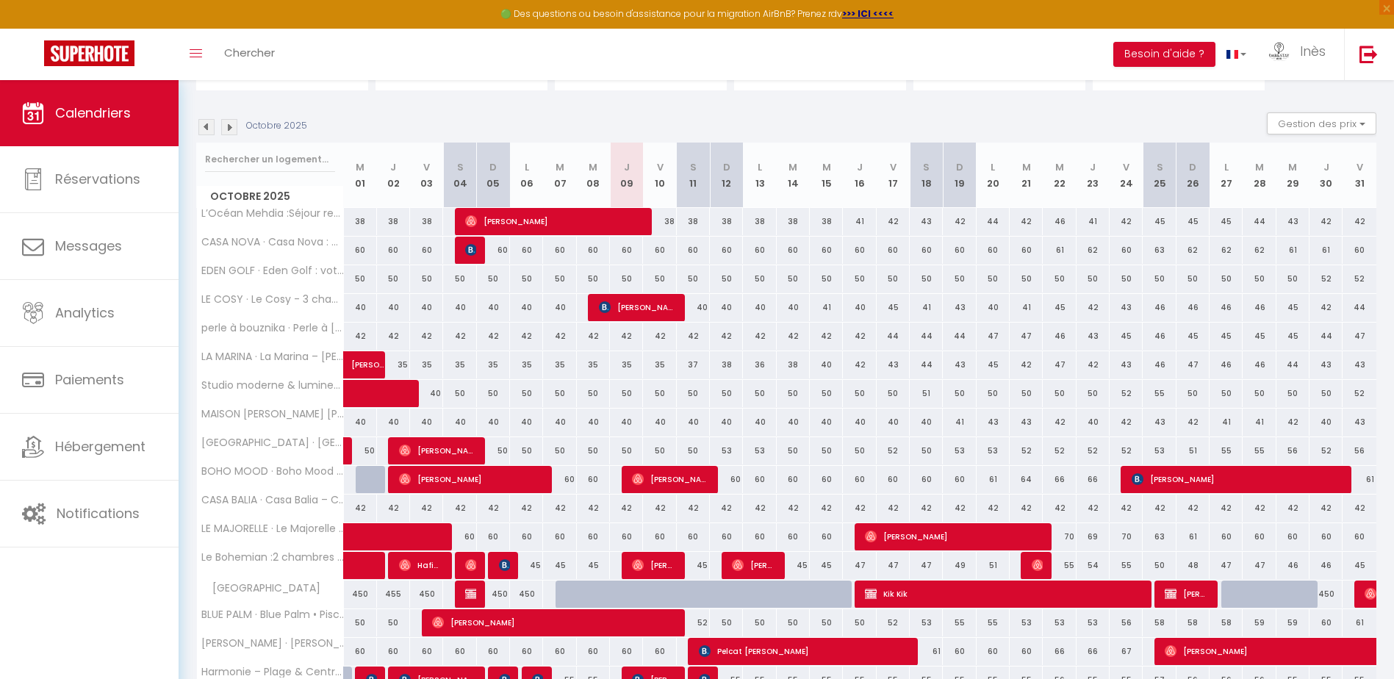
scroll to position [204, 0]
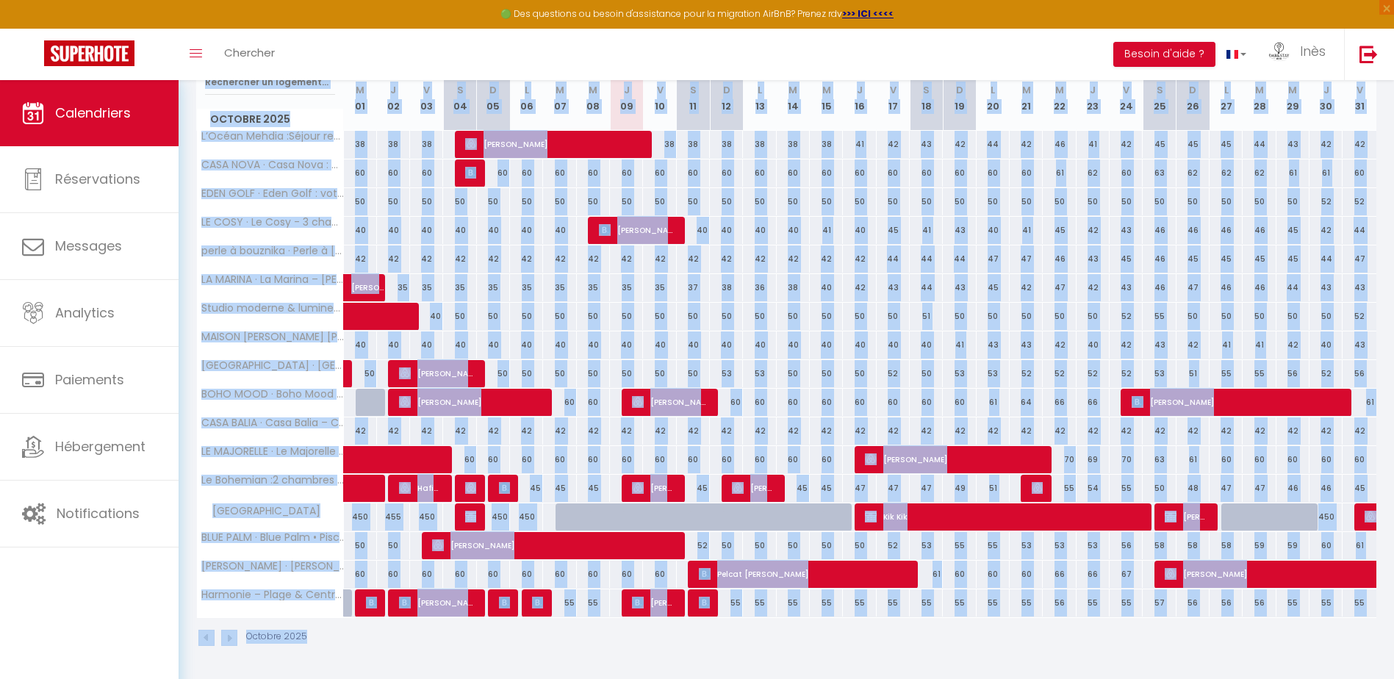
drag, startPoint x: 194, startPoint y: 104, endPoint x: 1384, endPoint y: 628, distance: 1299.8
click at [1384, 628] on div "CALENDRIERS Filtrer par hébergement Tous L’Océan Mehdia :Séjour reposant à 100m…" at bounding box center [787, 277] width 1216 height 803
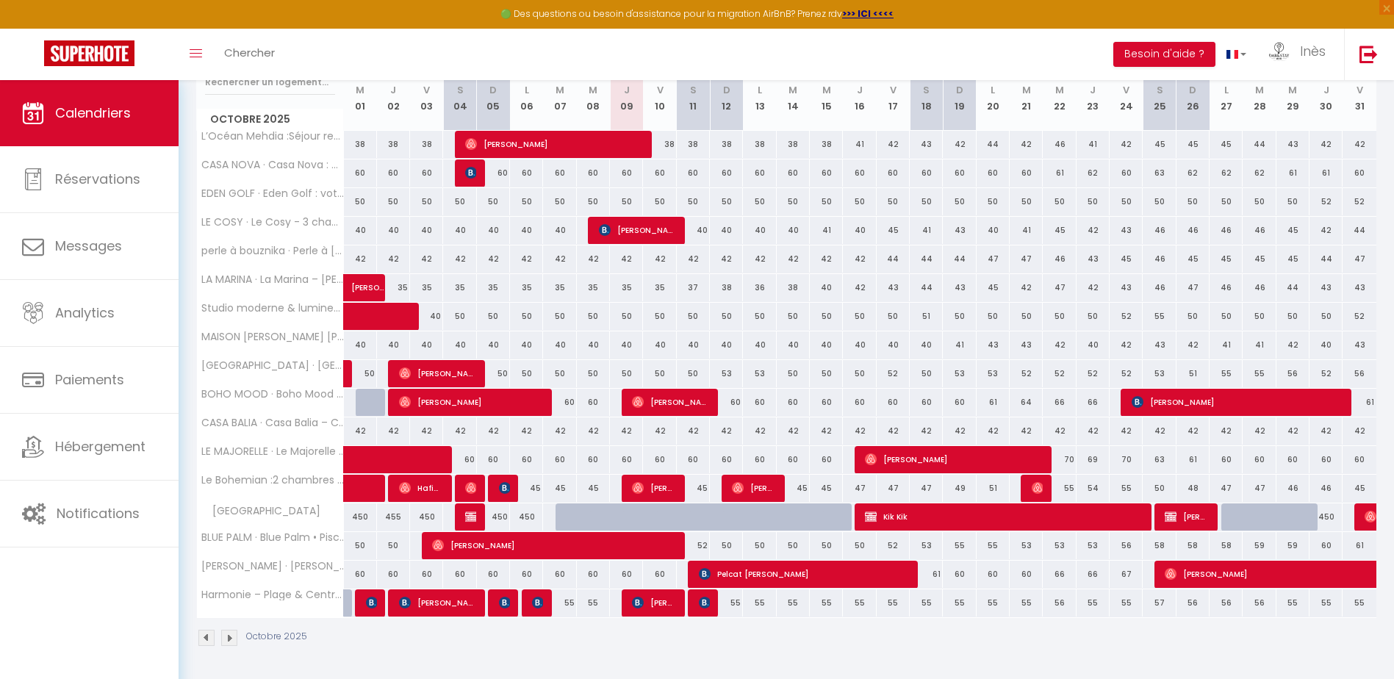
click at [1387, 628] on div "CALENDRIERS Filtrer par hébergement Tous L’Océan Mehdia :Séjour reposant à 100m…" at bounding box center [787, 277] width 1216 height 803
click at [1296, 637] on div "Octobre 2025" at bounding box center [786, 639] width 1180 height 43
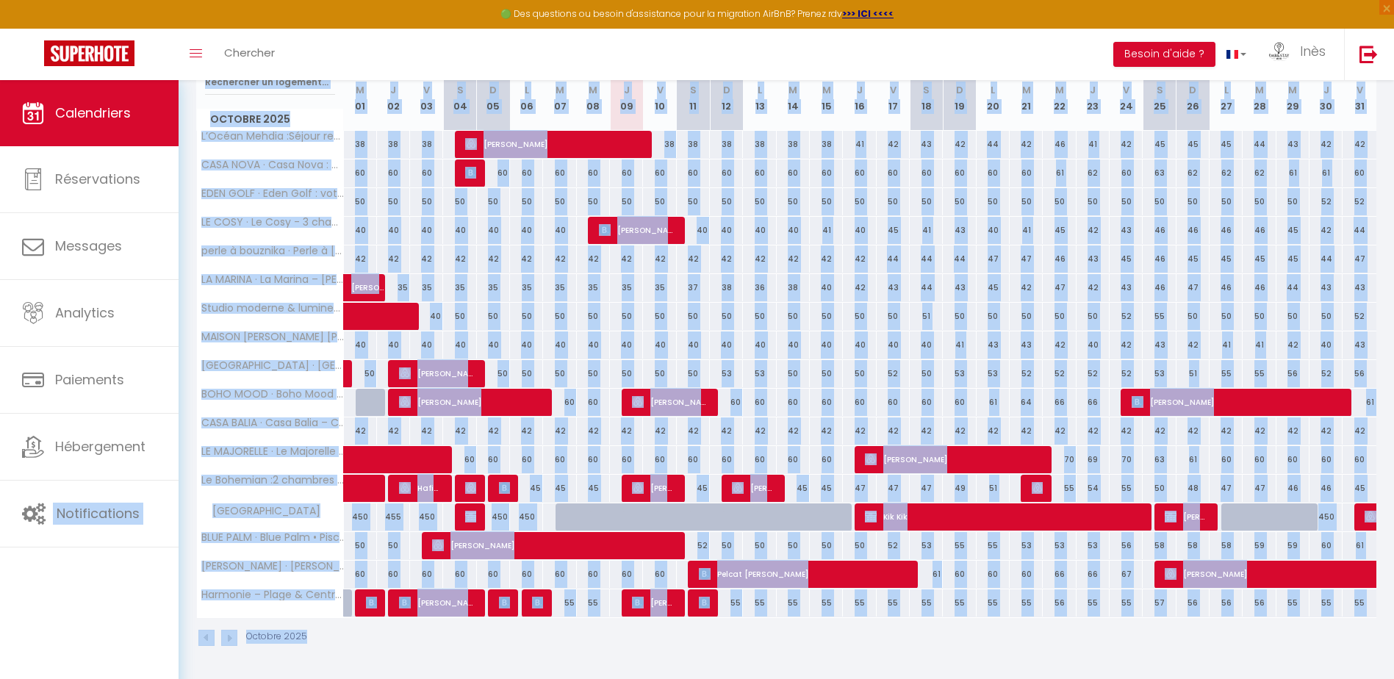
drag, startPoint x: 1379, startPoint y: 626, endPoint x: 10, endPoint y: 585, distance: 1369.7
click at [10, 585] on div "🟢 Des questions ou besoin d'assistance pour la migration AirBnB? Prenez rdv >>>…" at bounding box center [697, 277] width 1394 height 803
drag, startPoint x: 10, startPoint y: 585, endPoint x: 98, endPoint y: 625, distance: 96.7
click at [98, 625] on div "Calendriers Réservations Messages Analytics Paiements Hébergement Notifications" at bounding box center [89, 395] width 179 height 631
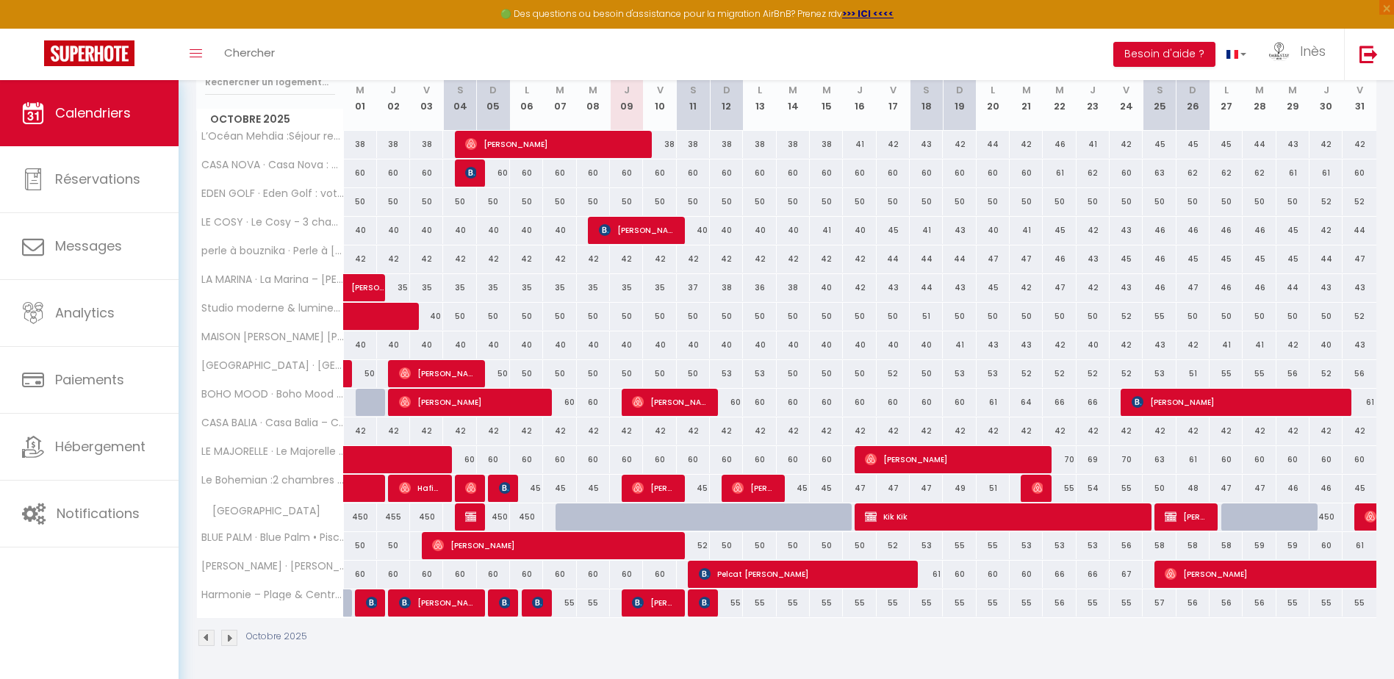
click at [370, 655] on div "Octobre 2025" at bounding box center [786, 639] width 1180 height 43
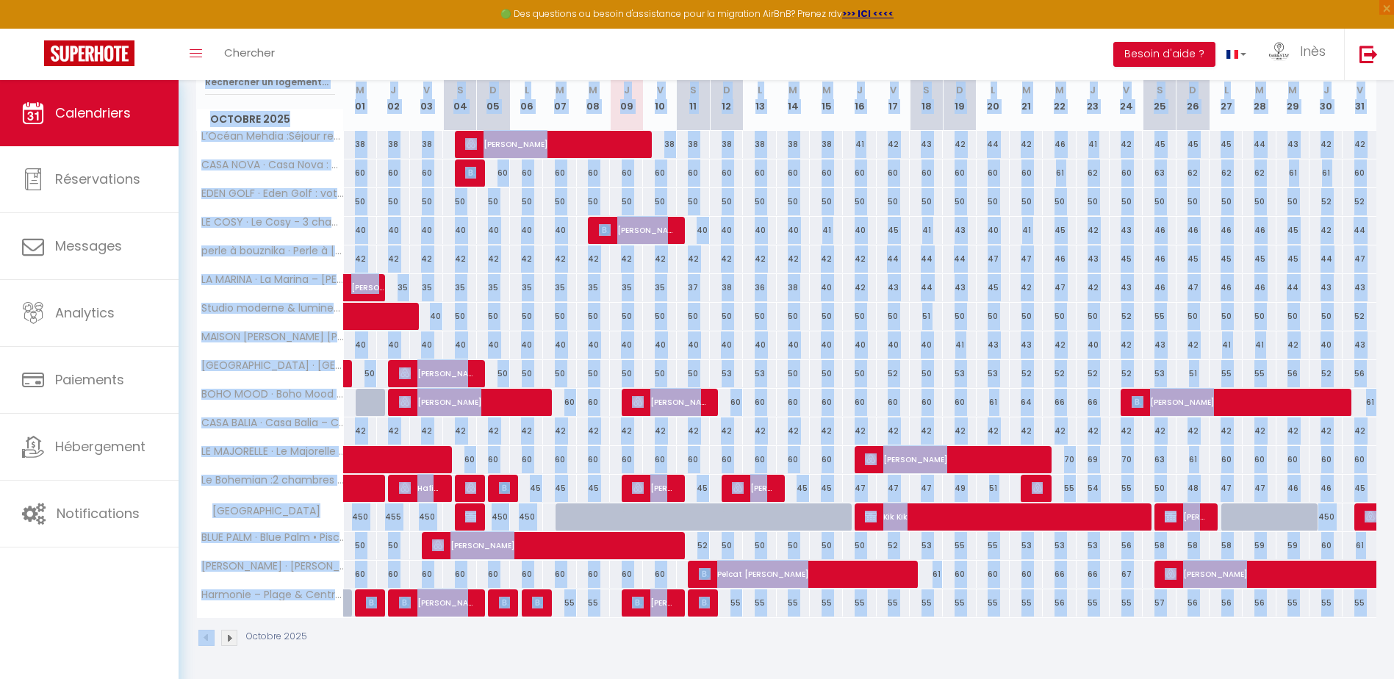
drag, startPoint x: 192, startPoint y: 652, endPoint x: 187, endPoint y: 539, distance: 113.3
click at [187, 539] on div "CALENDRIERS Filtrer par hébergement Tous L’Océan Mehdia :Séjour reposant à 100m…" at bounding box center [787, 277] width 1216 height 803
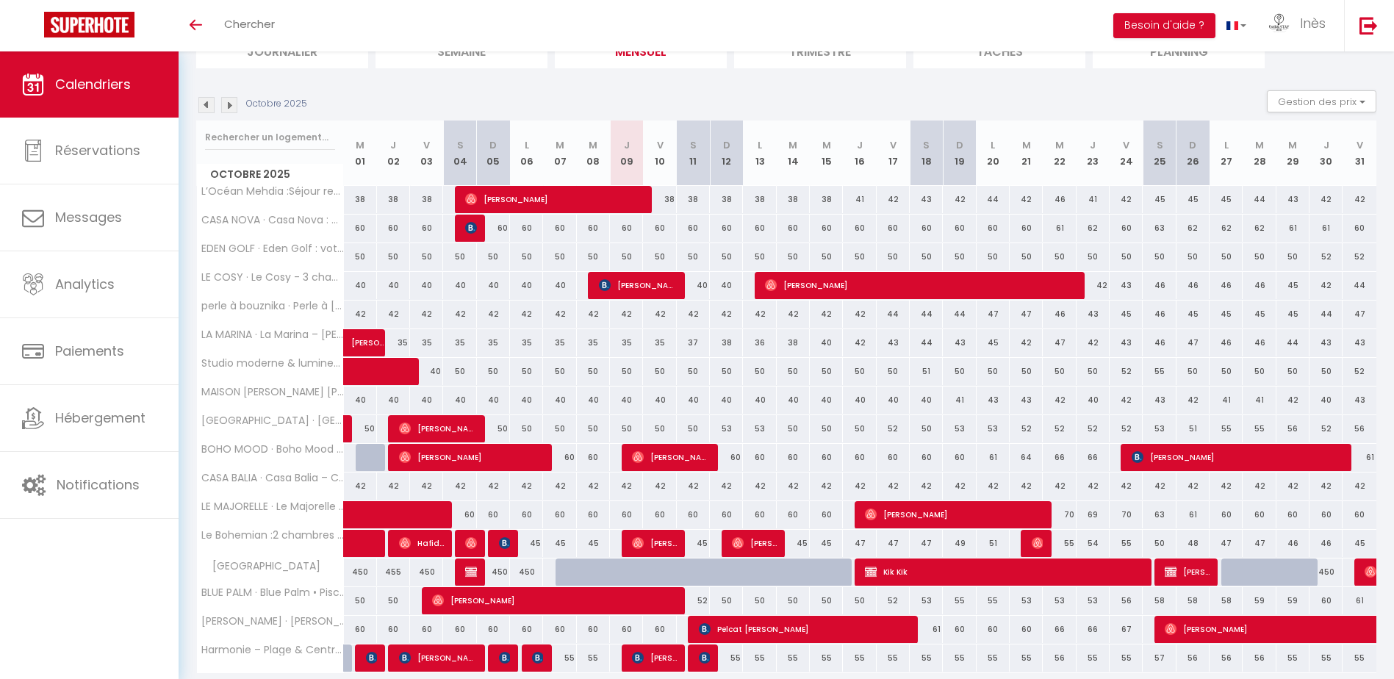
scroll to position [147, 0]
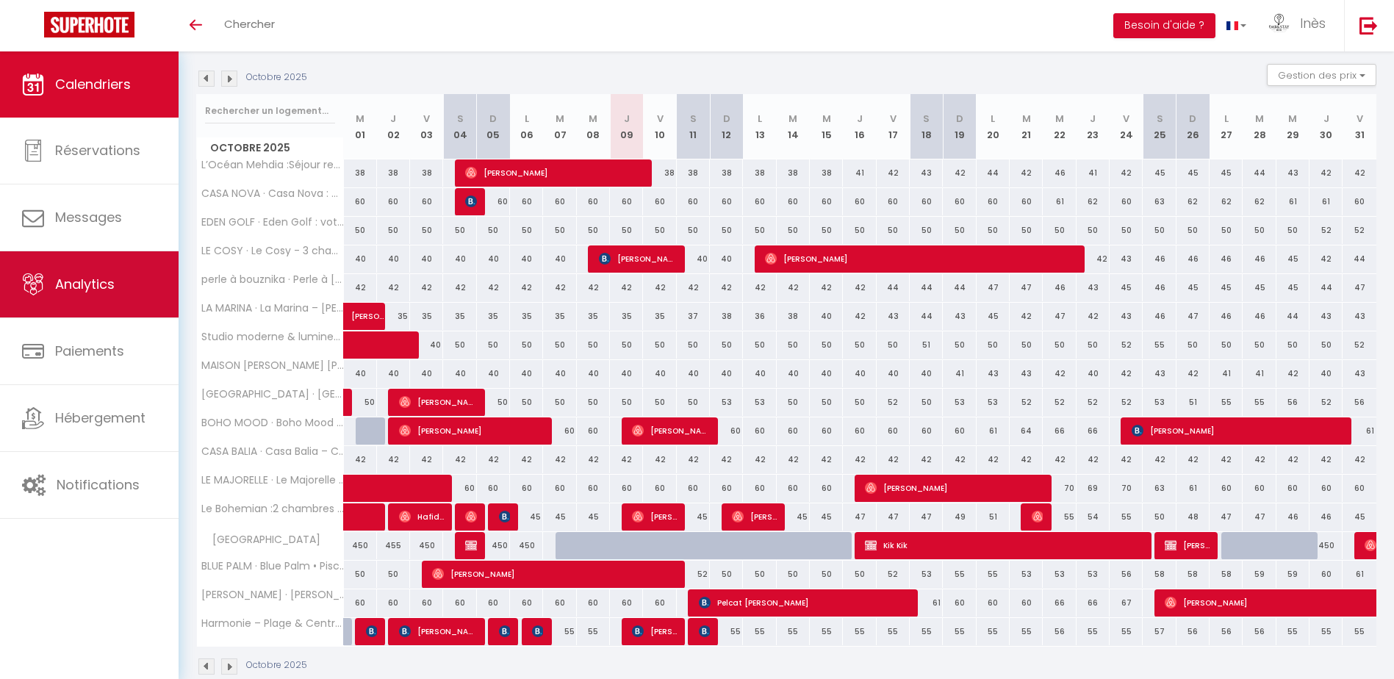
click at [110, 308] on link "Analytics" at bounding box center [89, 284] width 179 height 66
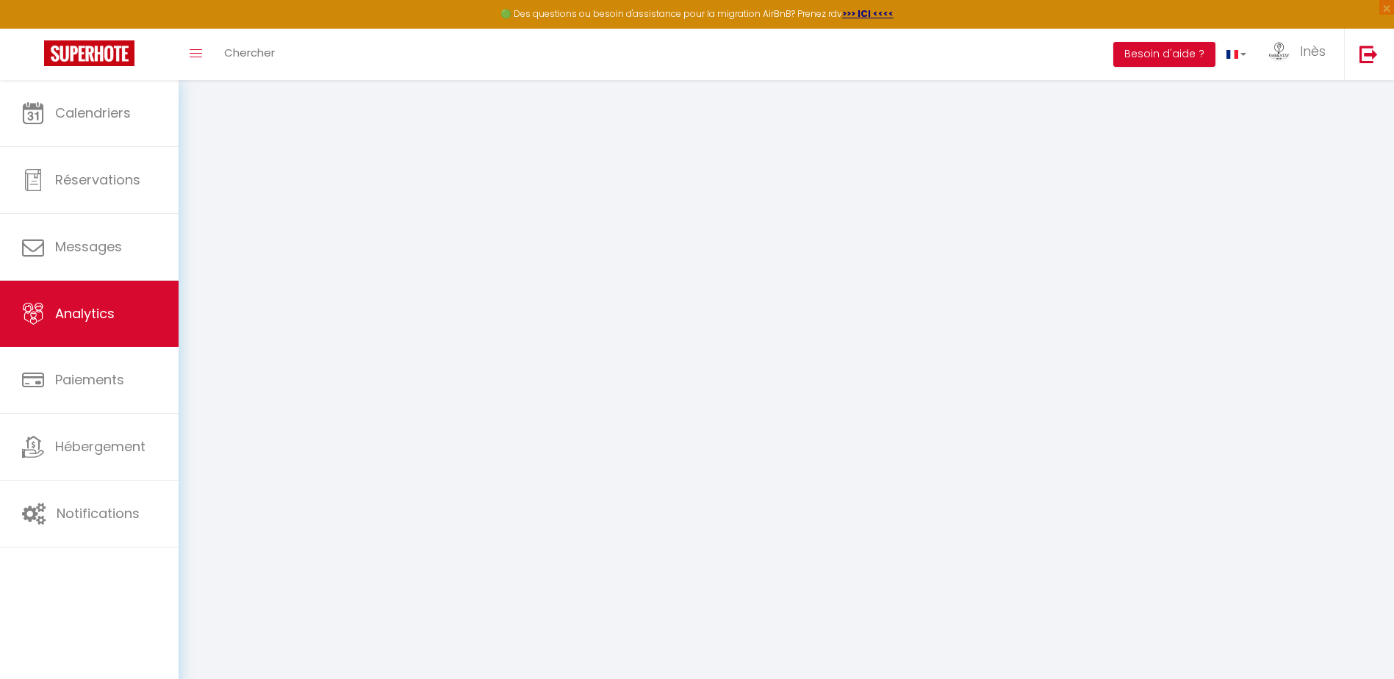
select select "2025"
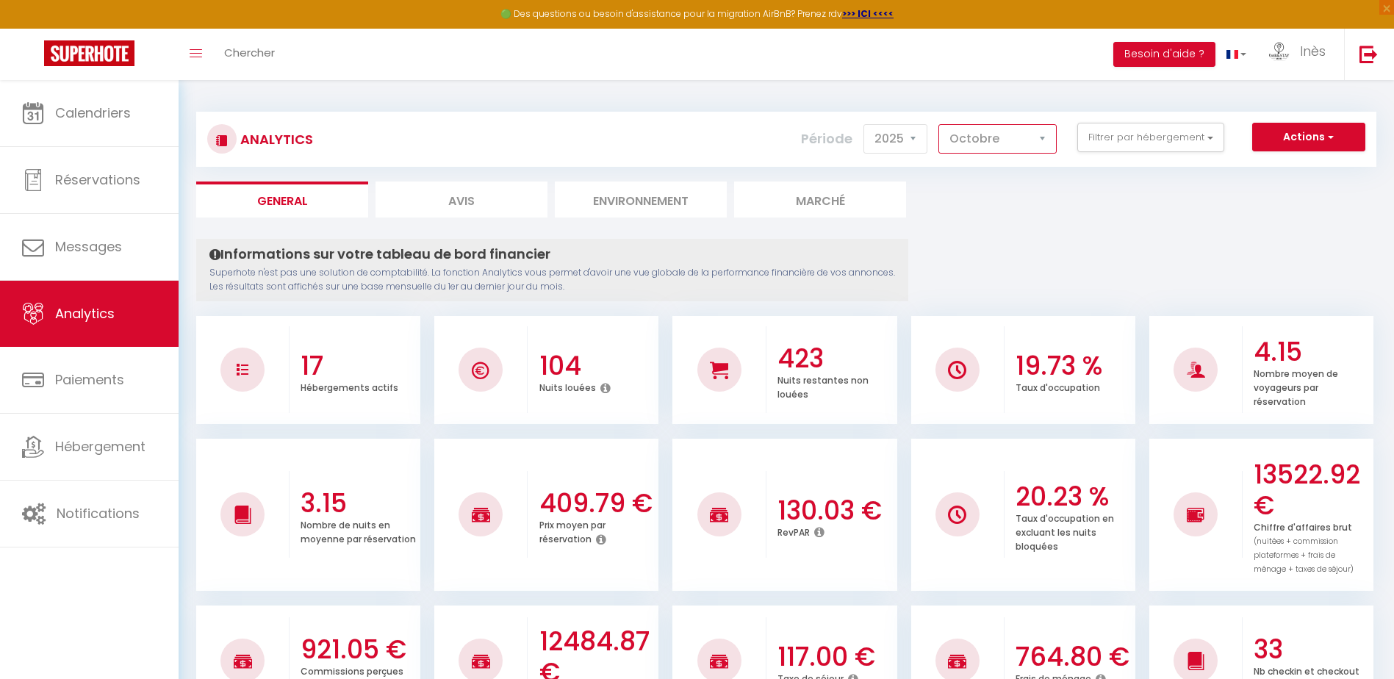
click at [988, 143] on select "Janvier Février Mars Avril Mai Juin Juillet Août Septembre Octobre Novembre Déc…" at bounding box center [997, 138] width 118 height 29
click at [939, 124] on select "Janvier Février Mars Avril Mai Juin Juillet Août Septembre Octobre Novembre Déc…" at bounding box center [997, 138] width 118 height 29
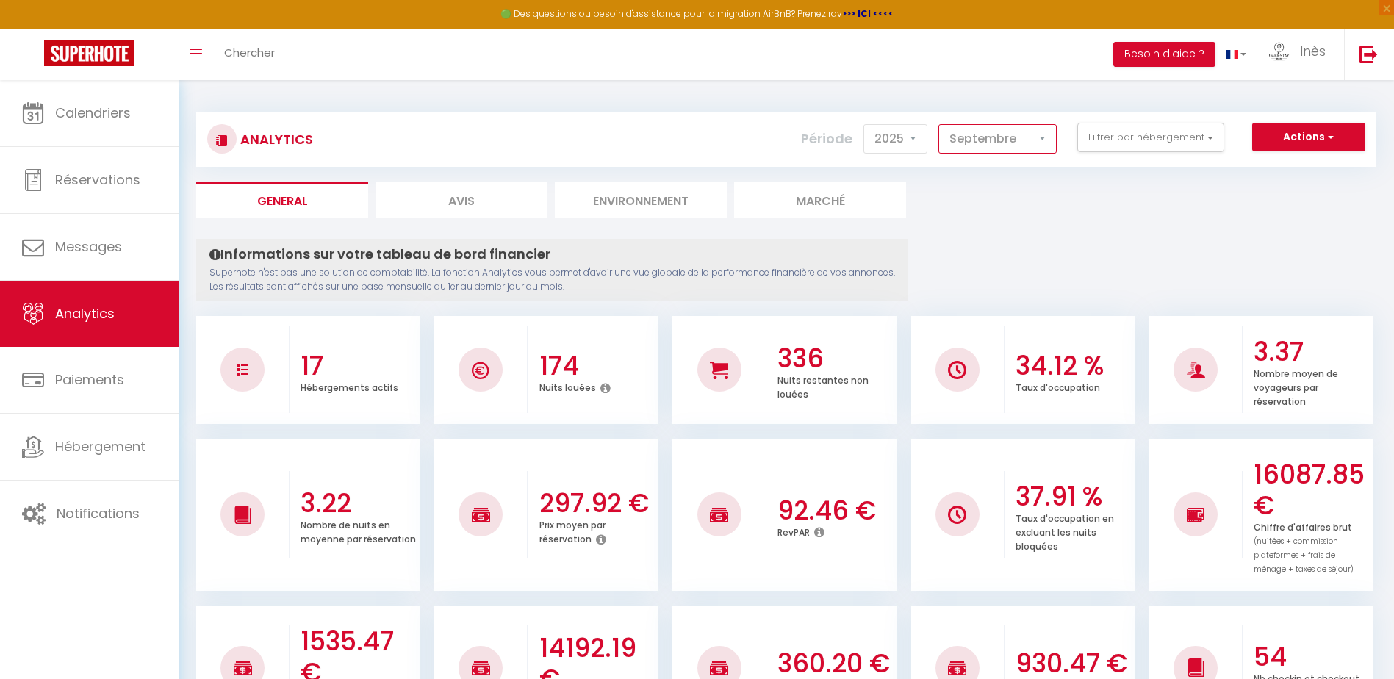
click at [982, 146] on select "Janvier Février Mars Avril Mai Juin Juillet Août Septembre Octobre Novembre Déc…" at bounding box center [997, 138] width 118 height 29
select select "10"
click at [939, 124] on select "Janvier Février Mars Avril Mai Juin Juillet Août Septembre Octobre Novembre Déc…" at bounding box center [997, 138] width 118 height 29
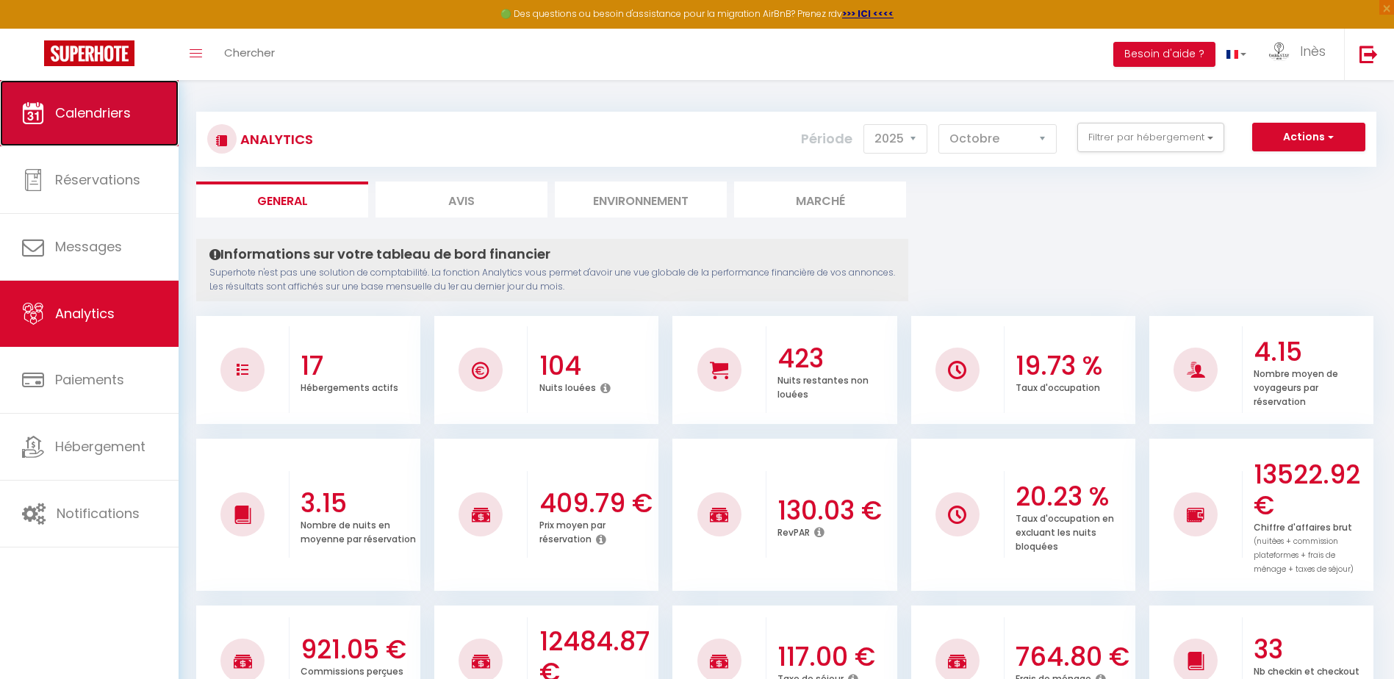
click at [123, 114] on span "Calendriers" at bounding box center [93, 113] width 76 height 18
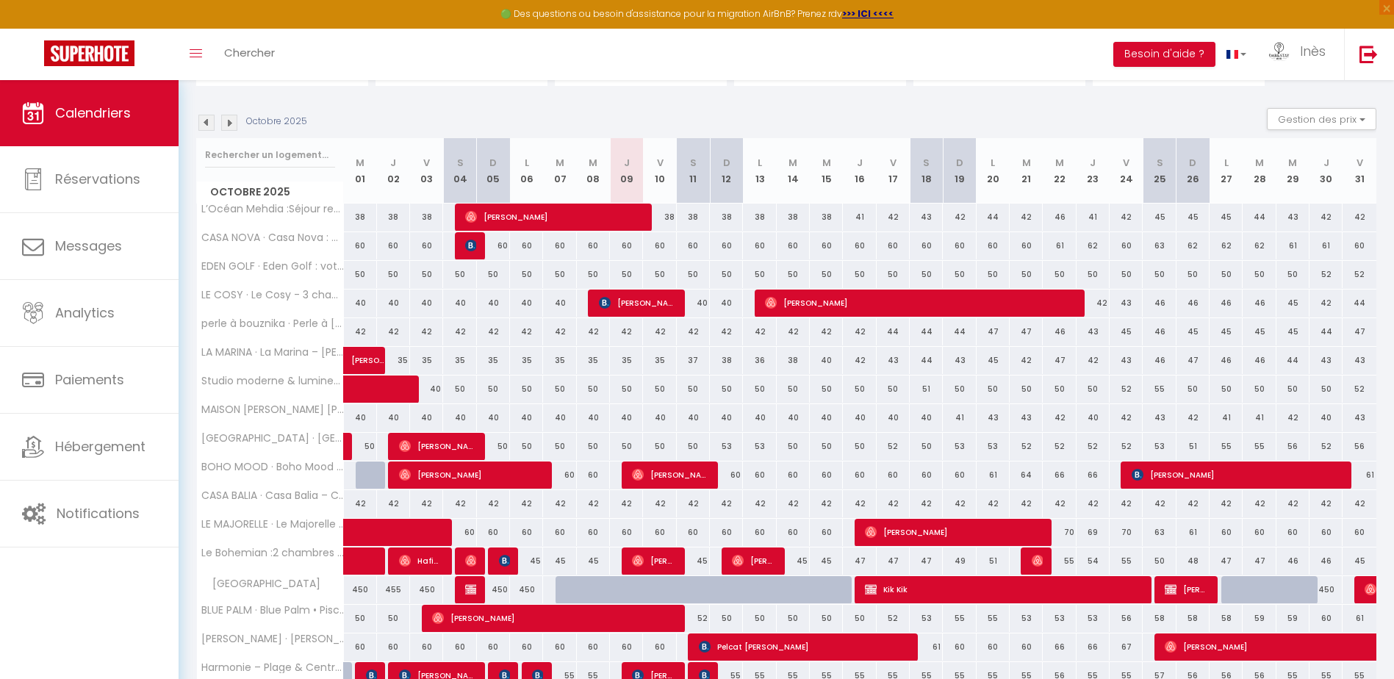
scroll to position [147, 0]
